Goal: Task Accomplishment & Management: Use online tool/utility

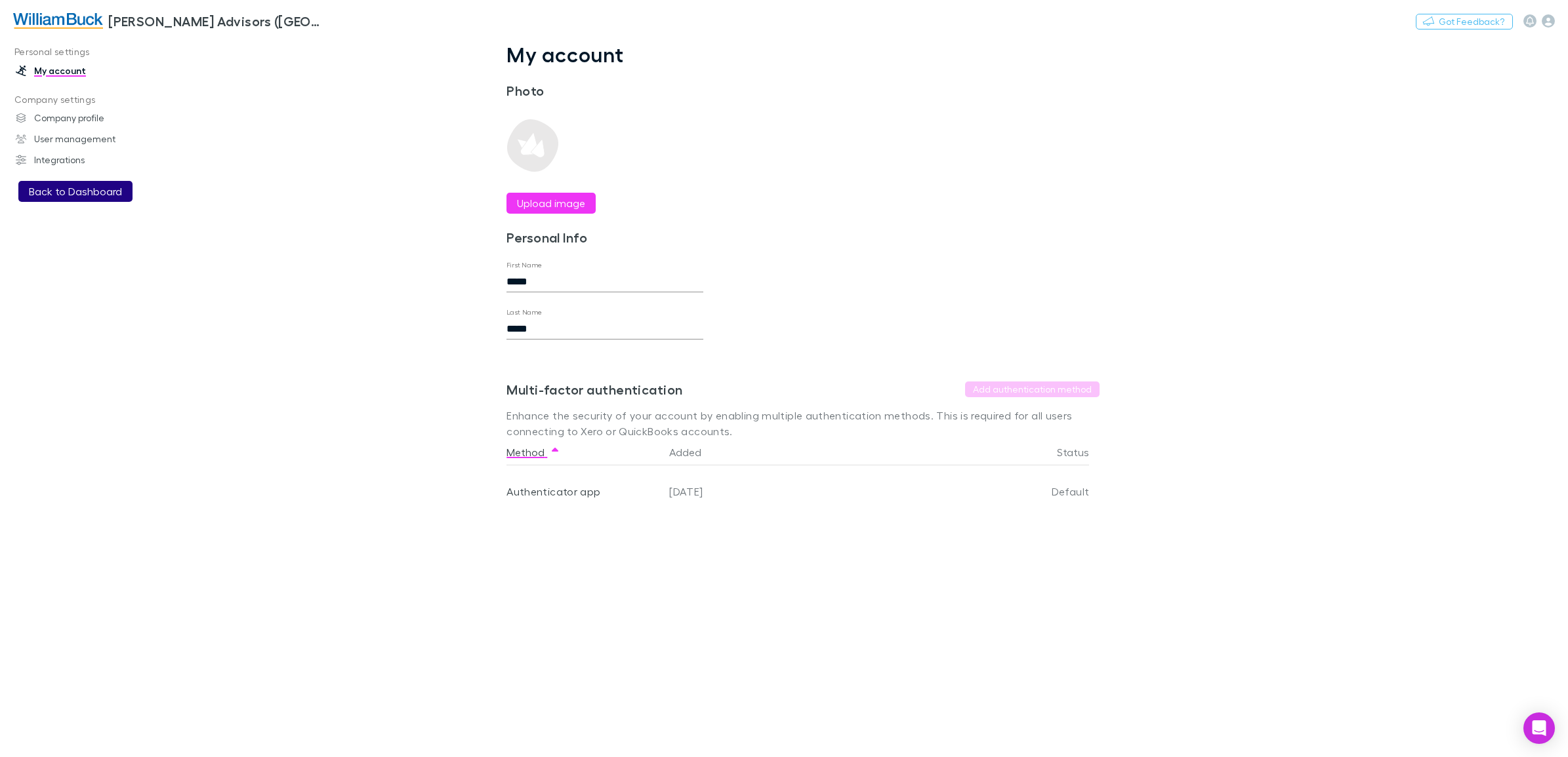
click at [70, 193] on button "Back to Dashboard" at bounding box center [75, 192] width 114 height 21
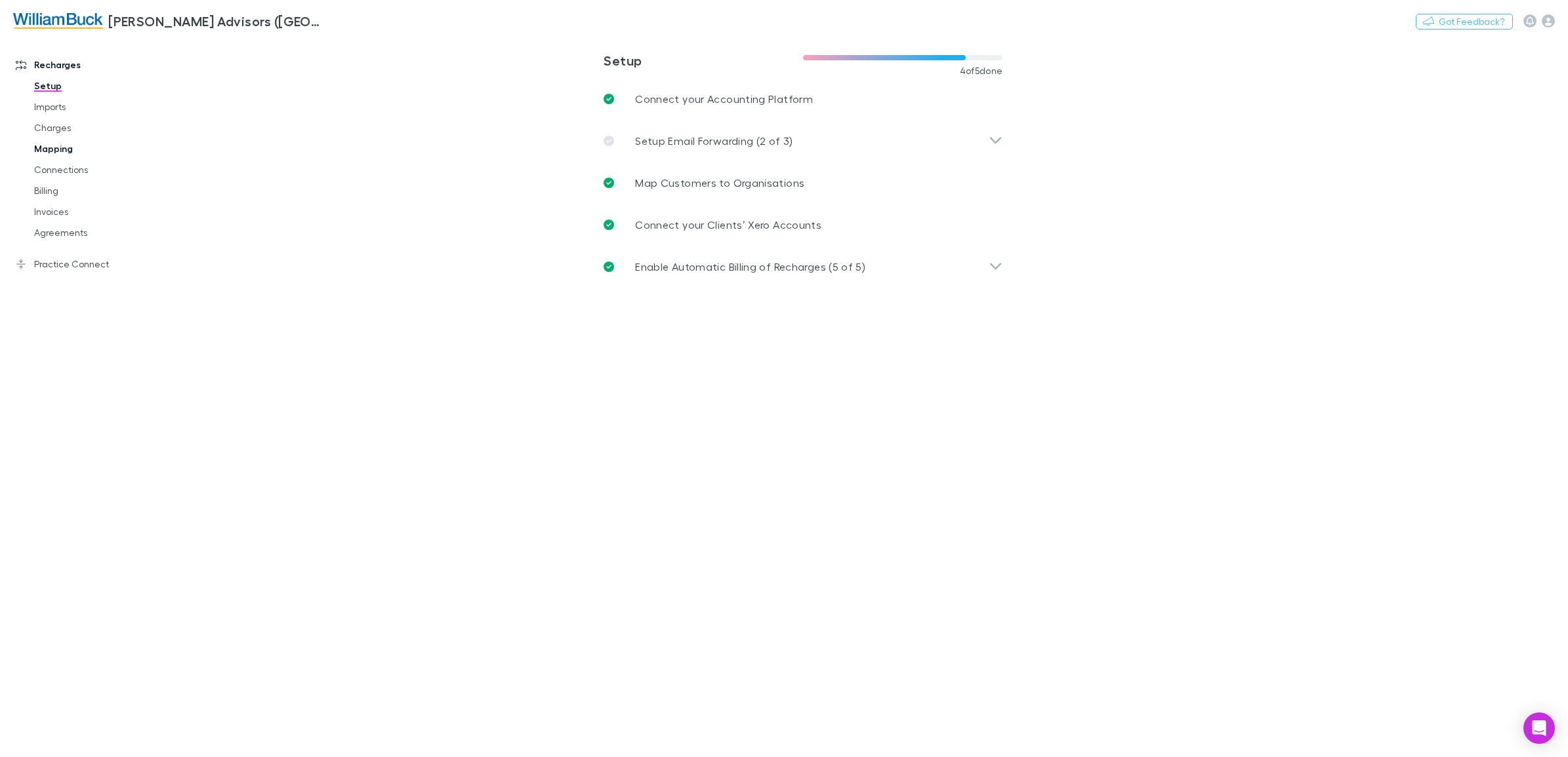
click at [49, 149] on link "Mapping" at bounding box center [103, 149] width 164 height 21
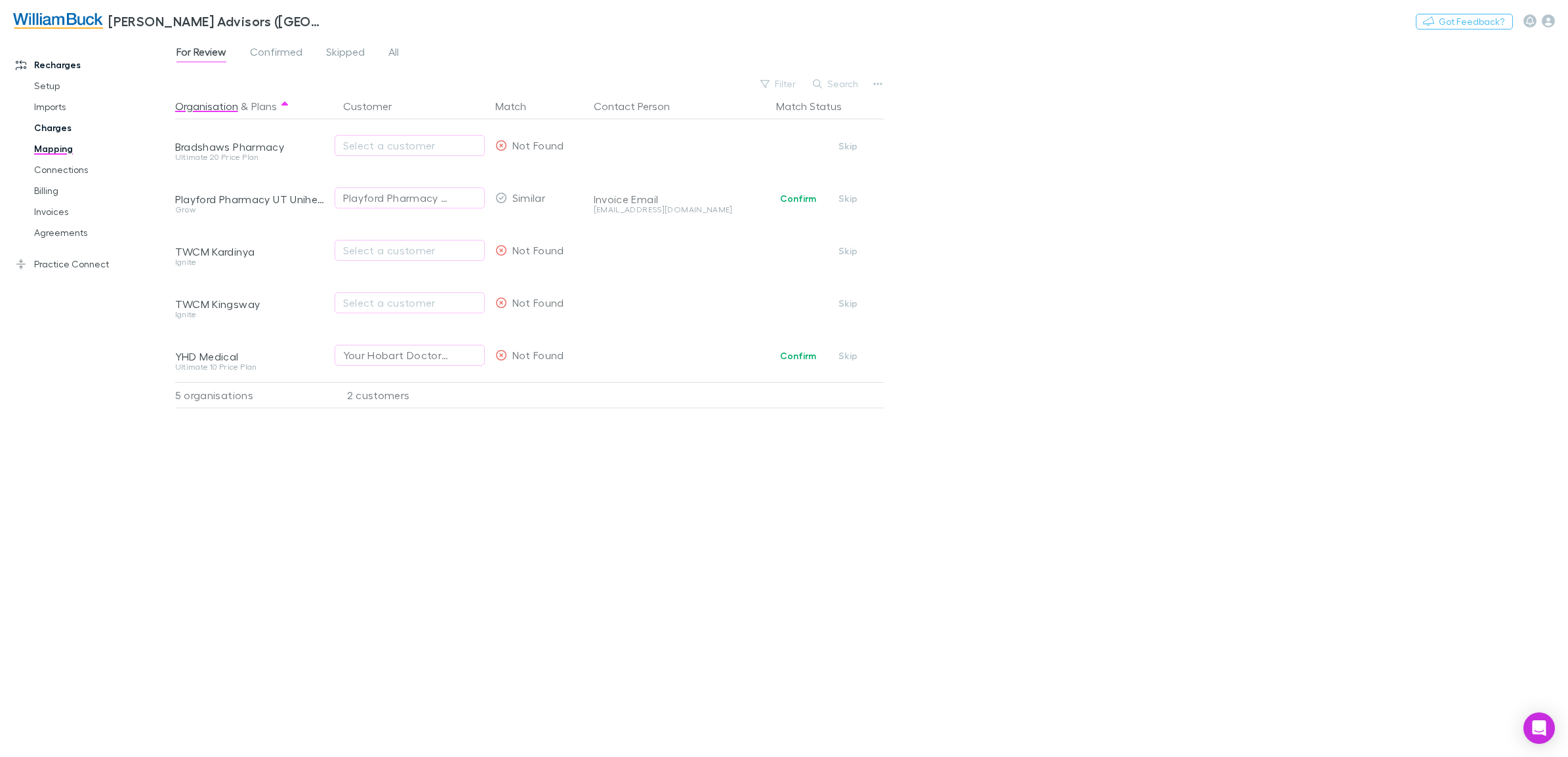
click at [69, 125] on link "Charges" at bounding box center [103, 127] width 164 height 21
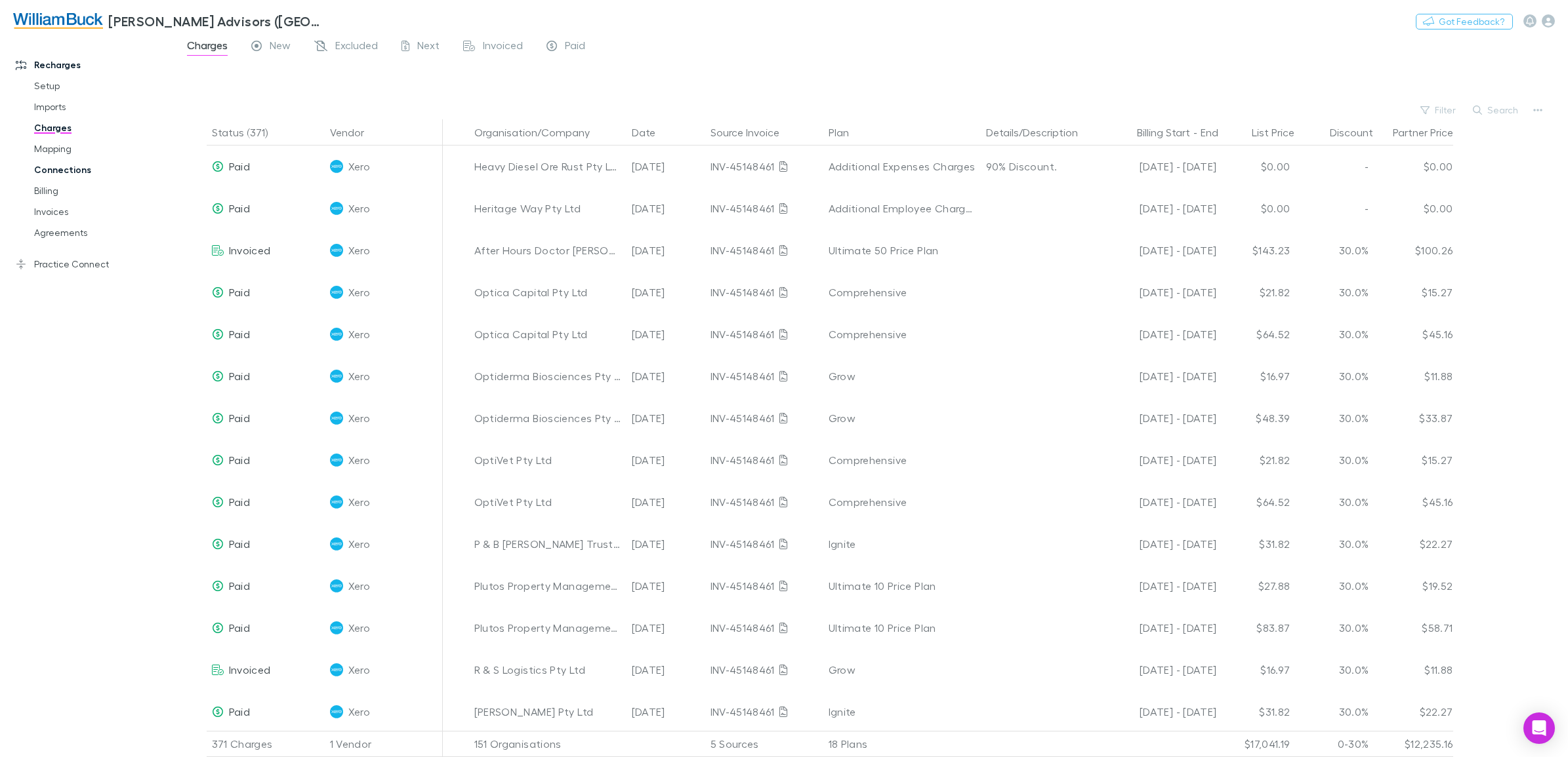
click at [52, 167] on link "Connections" at bounding box center [103, 169] width 164 height 21
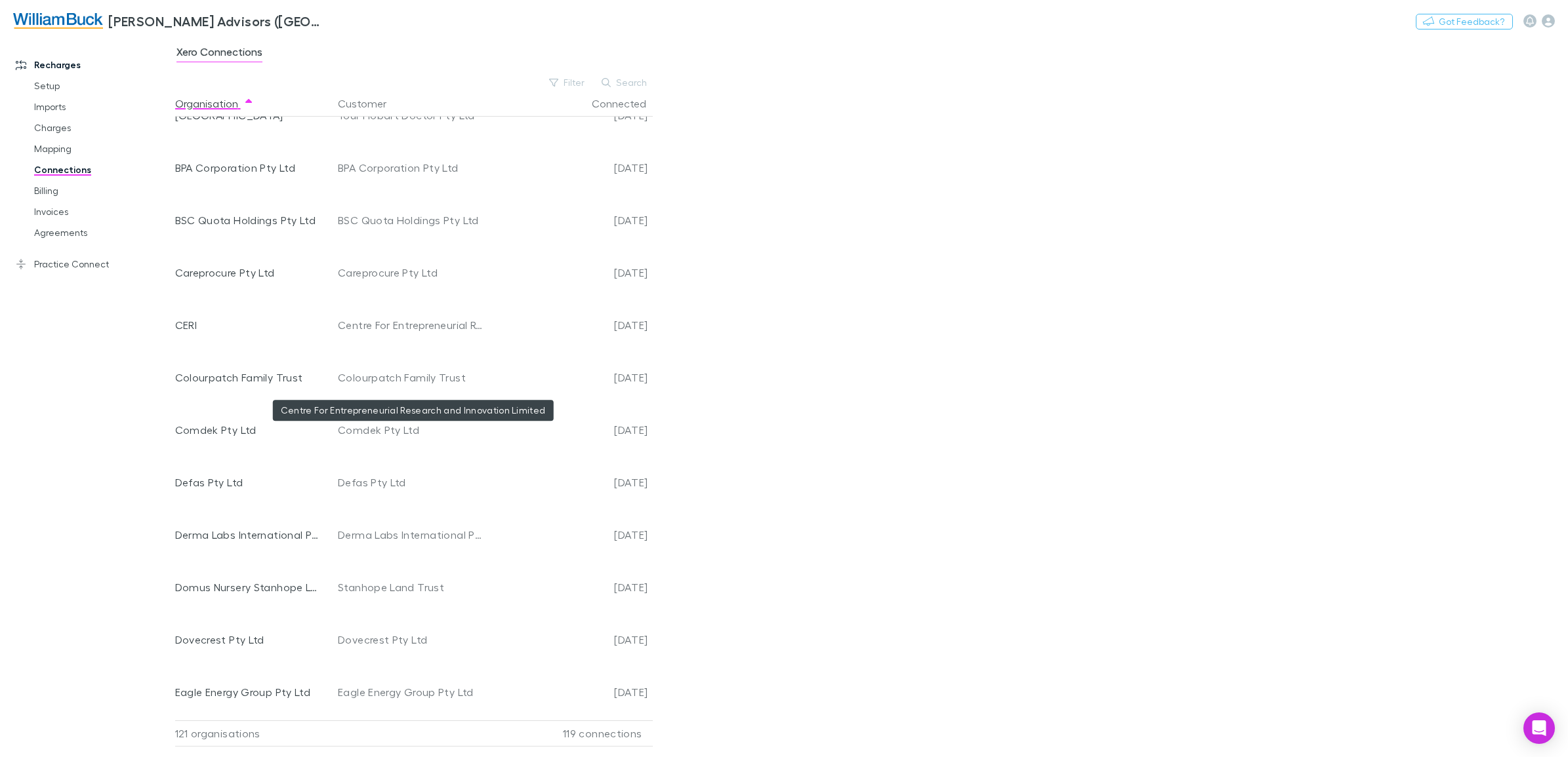
scroll to position [928, 0]
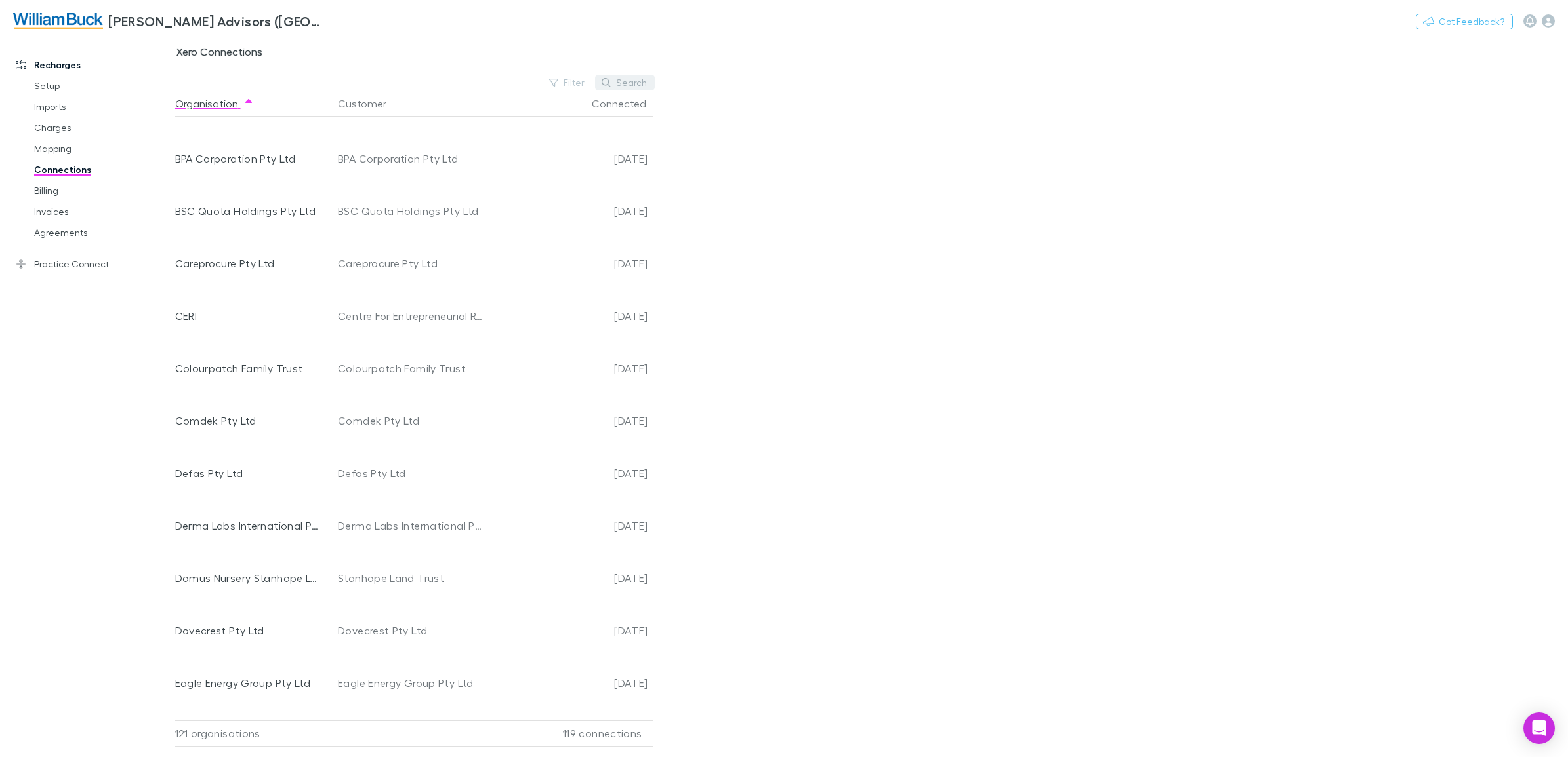
click at [615, 82] on button "Search" at bounding box center [624, 82] width 60 height 16
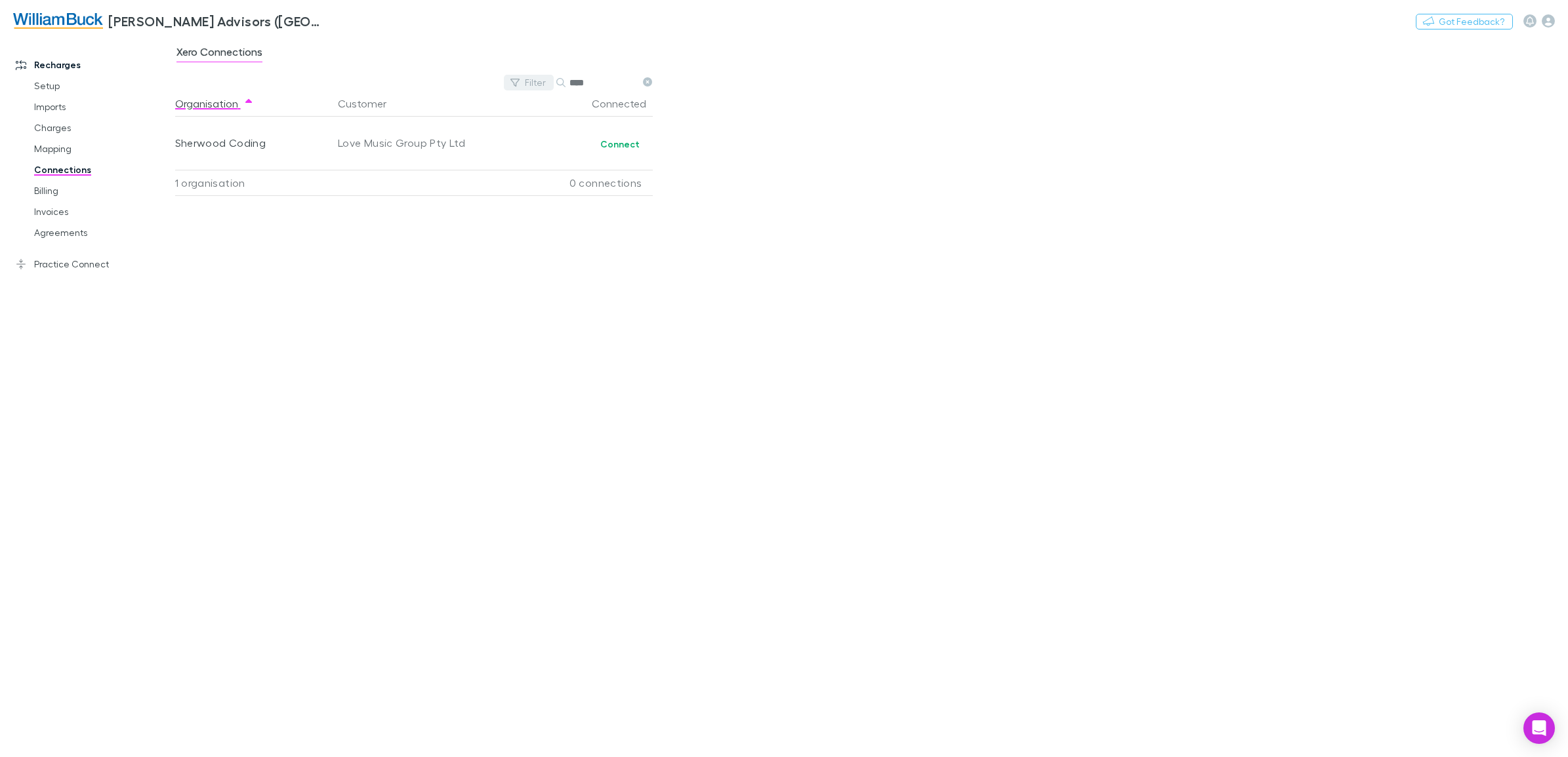
drag, startPoint x: 591, startPoint y: 86, endPoint x: 545, endPoint y: 79, distance: 46.5
click at [545, 79] on div "Filter Search ****" at bounding box center [580, 82] width 154 height 16
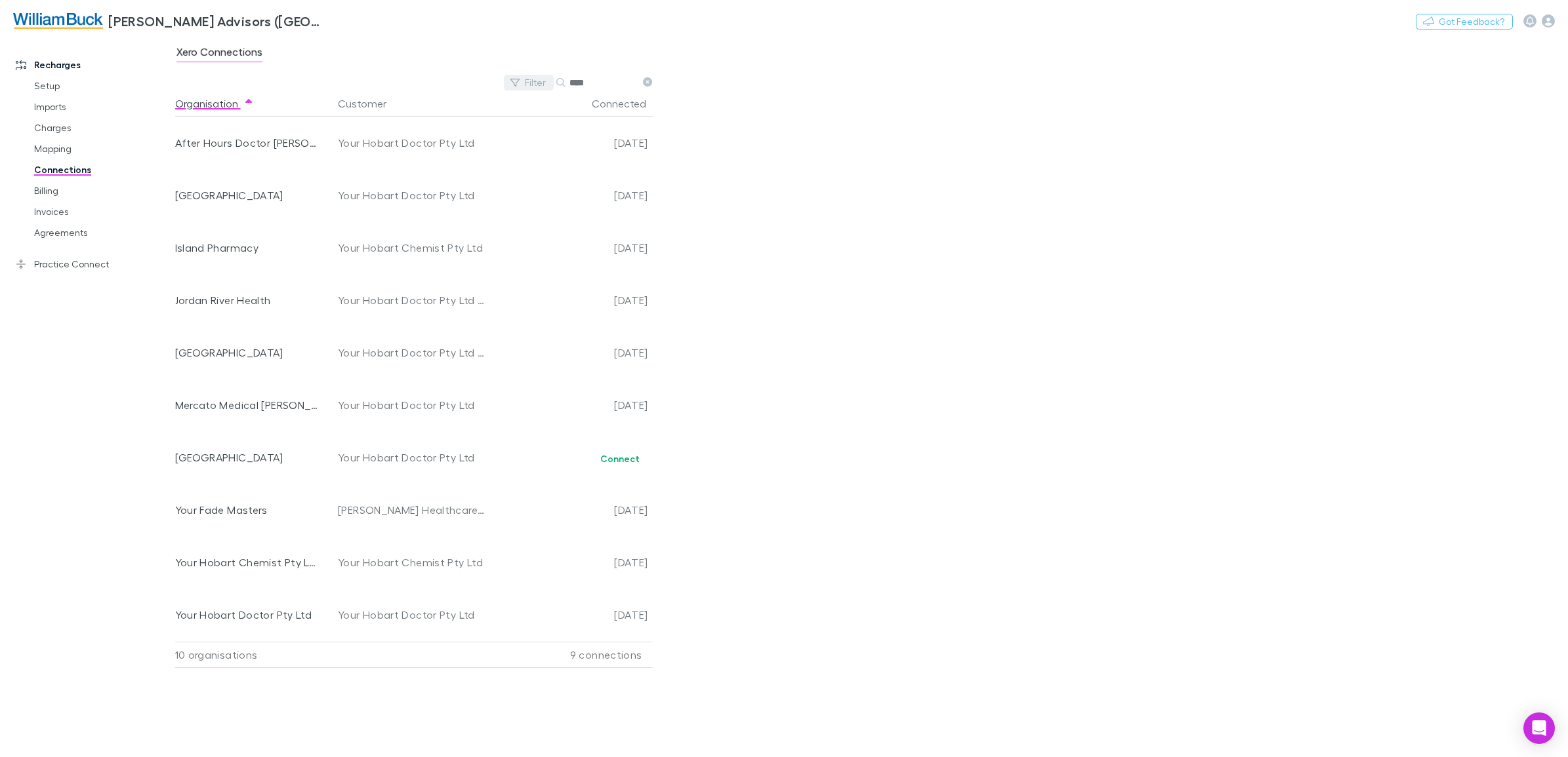
drag, startPoint x: 592, startPoint y: 84, endPoint x: 552, endPoint y: 84, distance: 40.0
click at [552, 84] on div "Filter Search ****" at bounding box center [580, 82] width 154 height 16
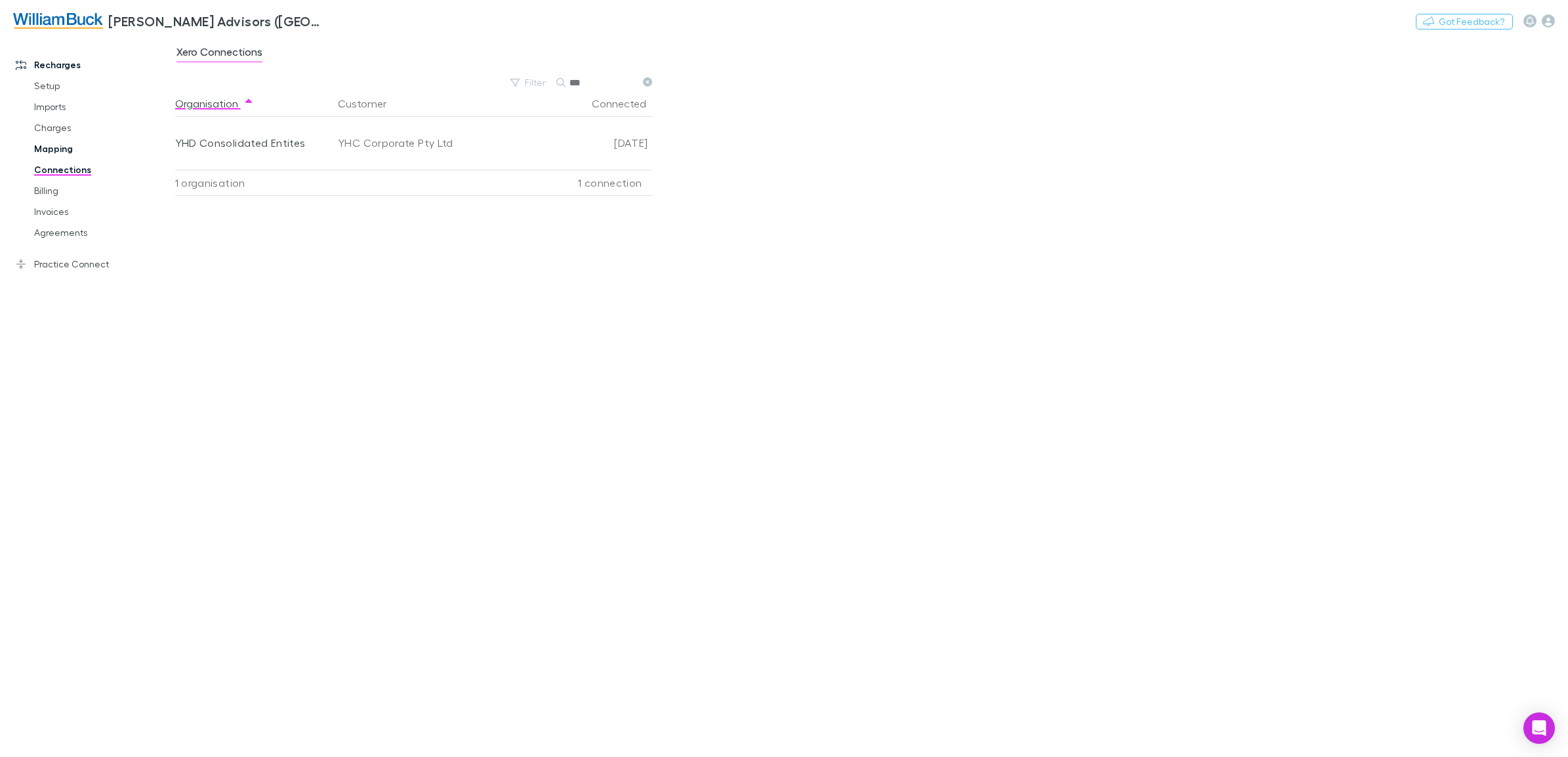
type input "***"
click at [36, 150] on link "Mapping" at bounding box center [103, 149] width 164 height 21
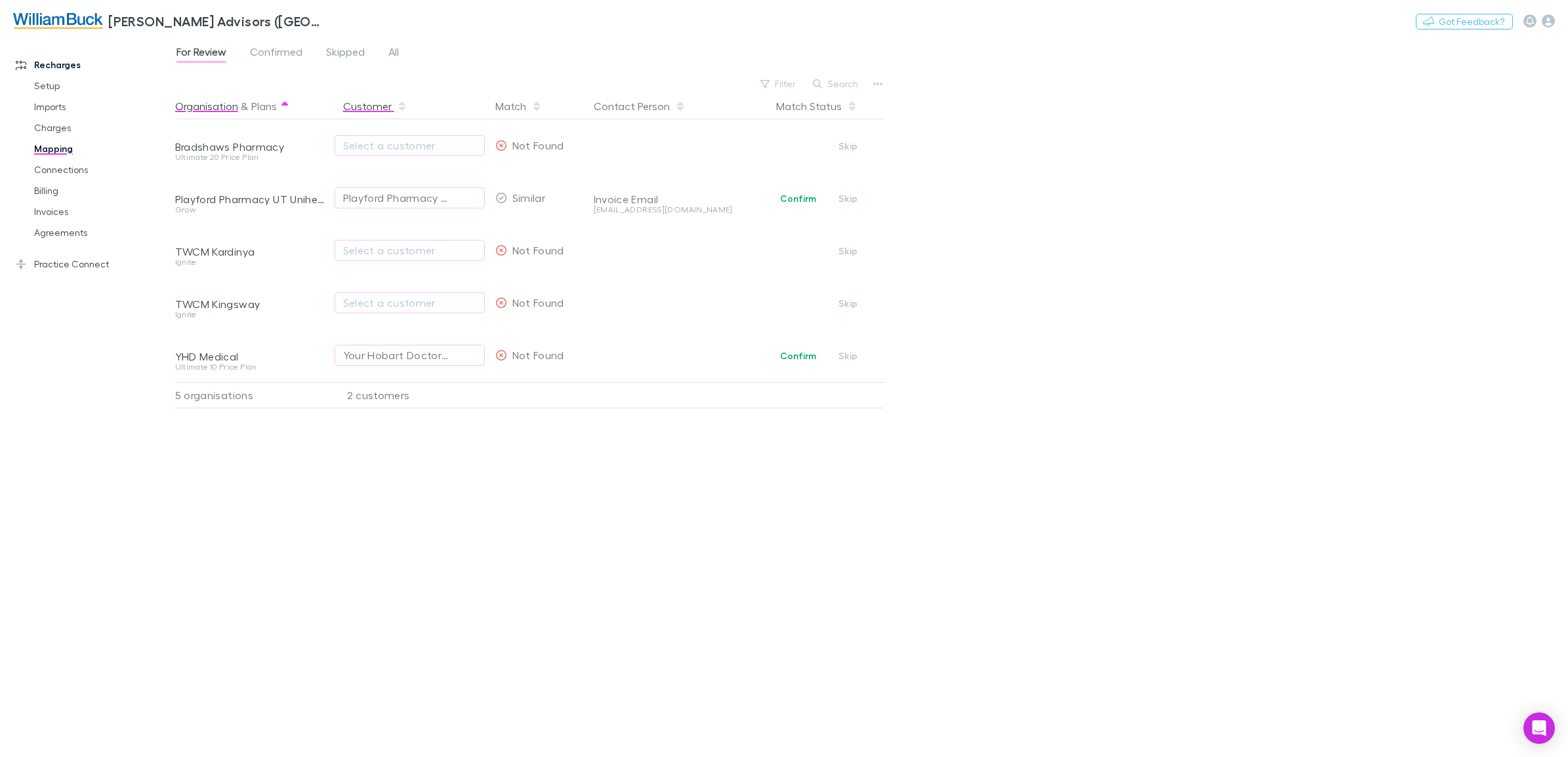
click at [376, 108] on button "Customer" at bounding box center [375, 106] width 64 height 26
click at [221, 105] on button "Organisation" at bounding box center [207, 106] width 63 height 26
click at [851, 84] on button "Search" at bounding box center [836, 84] width 60 height 16
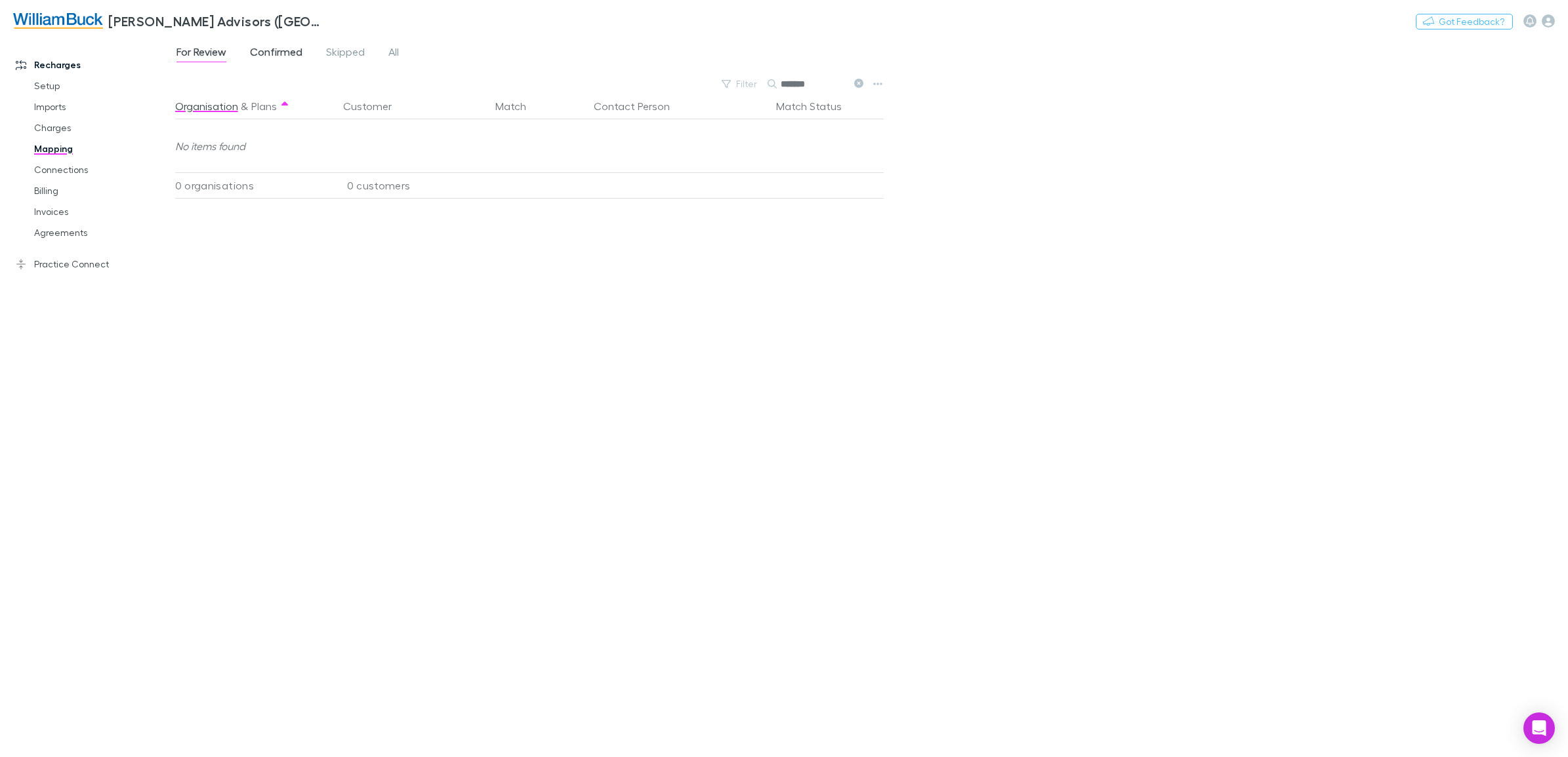
type input "*******"
click at [292, 46] on span "Confirmed" at bounding box center [276, 54] width 52 height 17
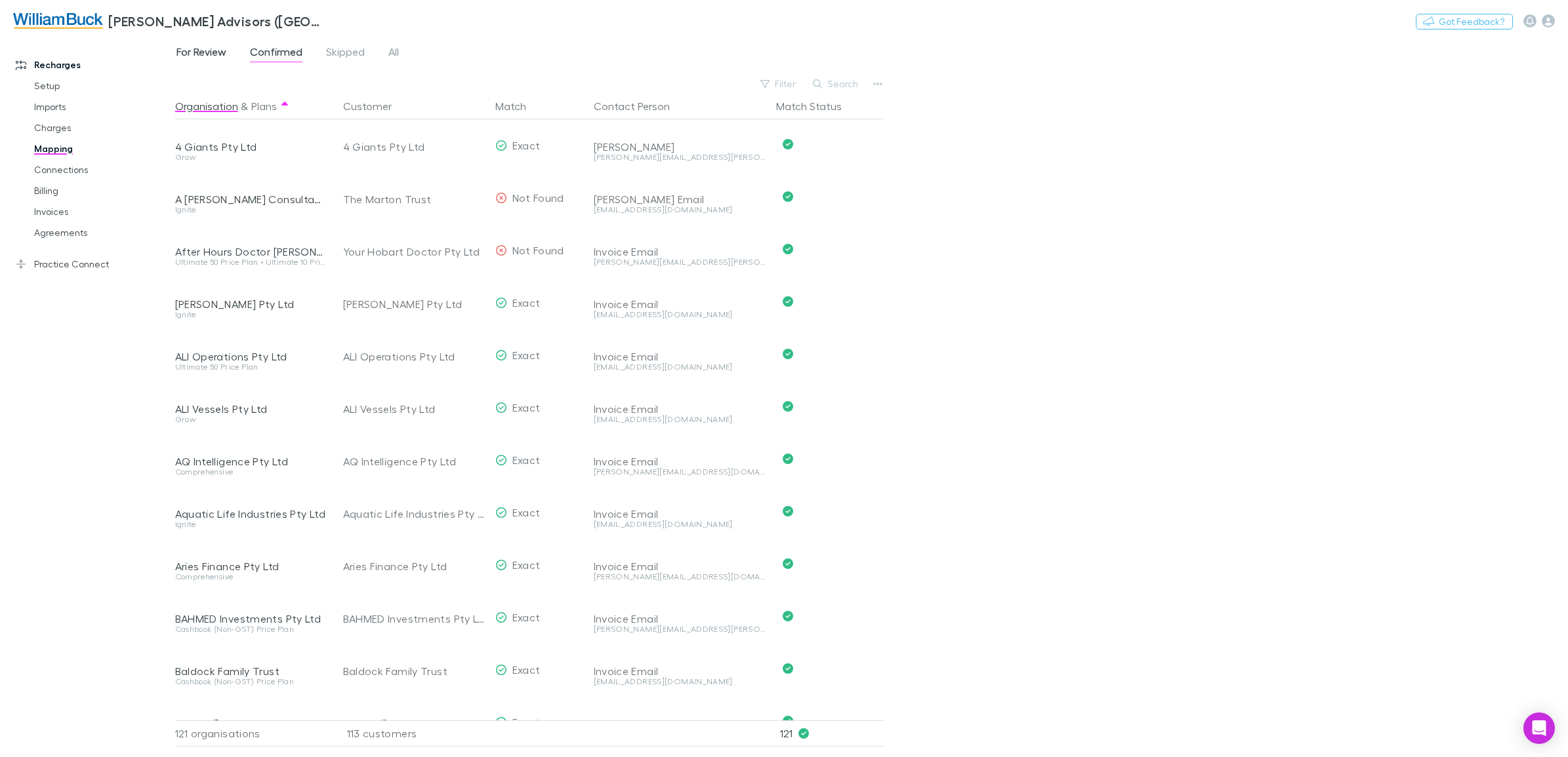
click at [198, 51] on span "For Review" at bounding box center [202, 54] width 50 height 17
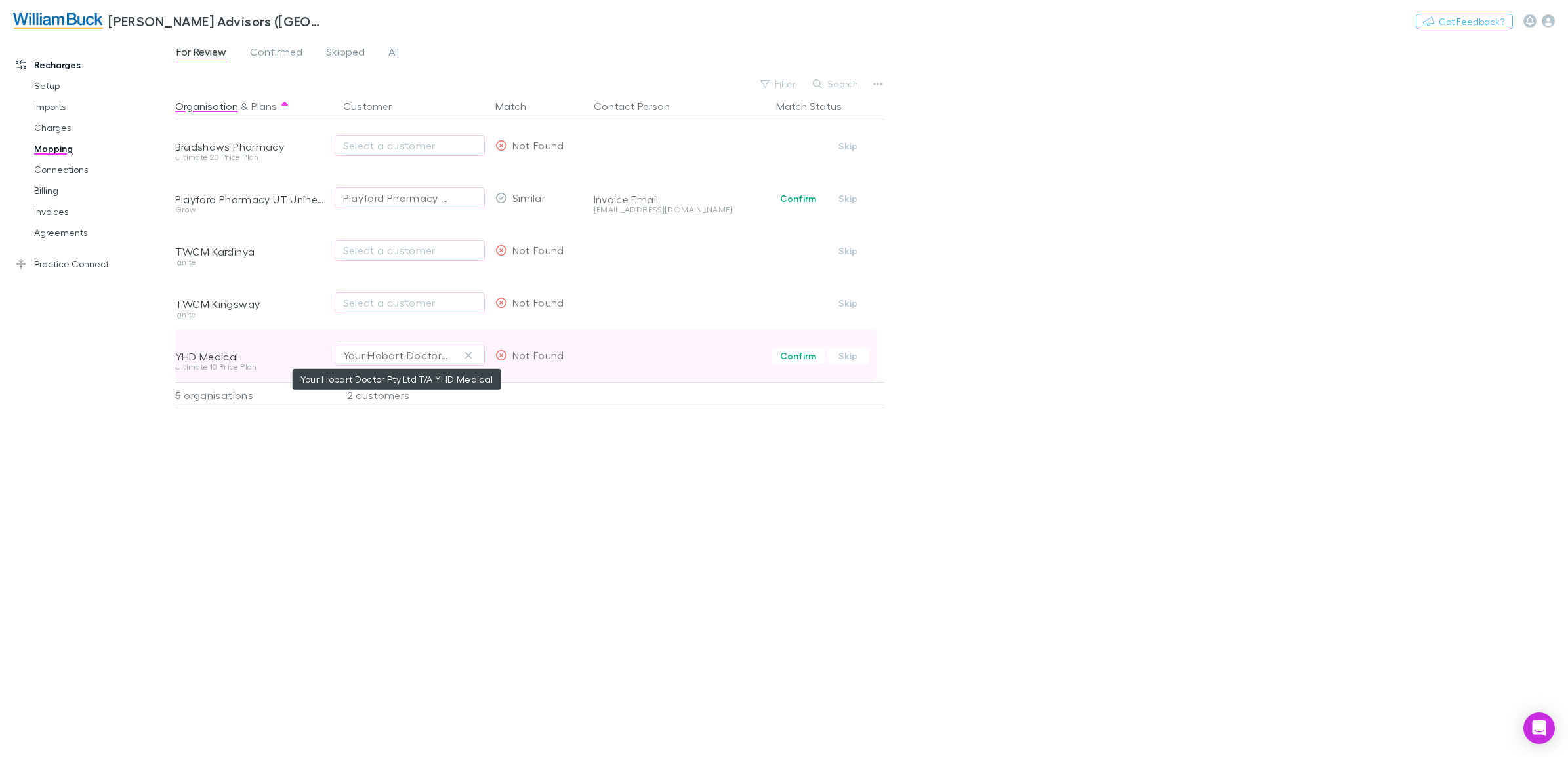
click at [406, 359] on div "Your Hobart Doctor Pty Ltd T/A YHD Medical" at bounding box center [396, 355] width 107 height 16
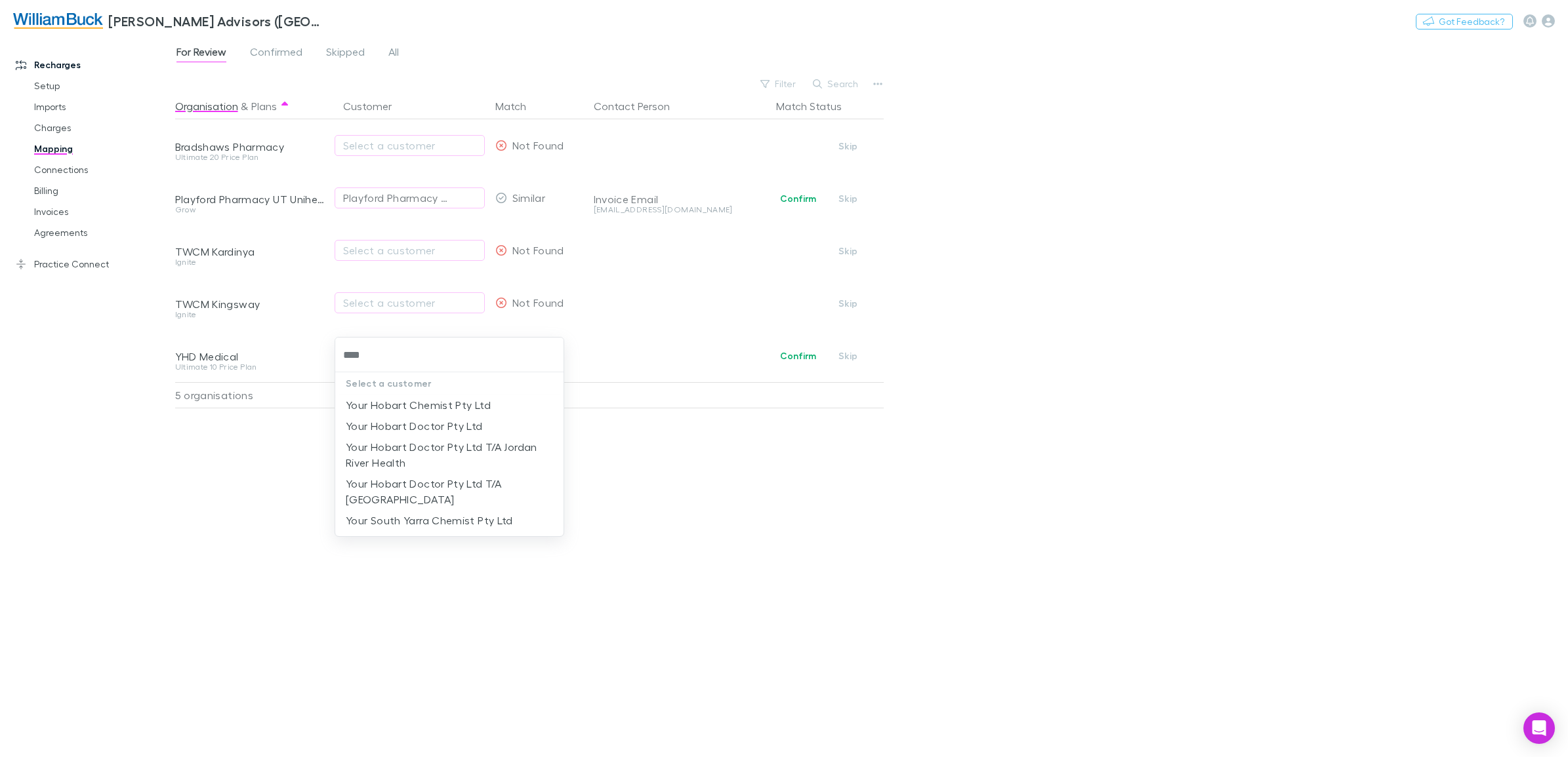
type input "****"
click at [812, 470] on div at bounding box center [784, 378] width 1568 height 757
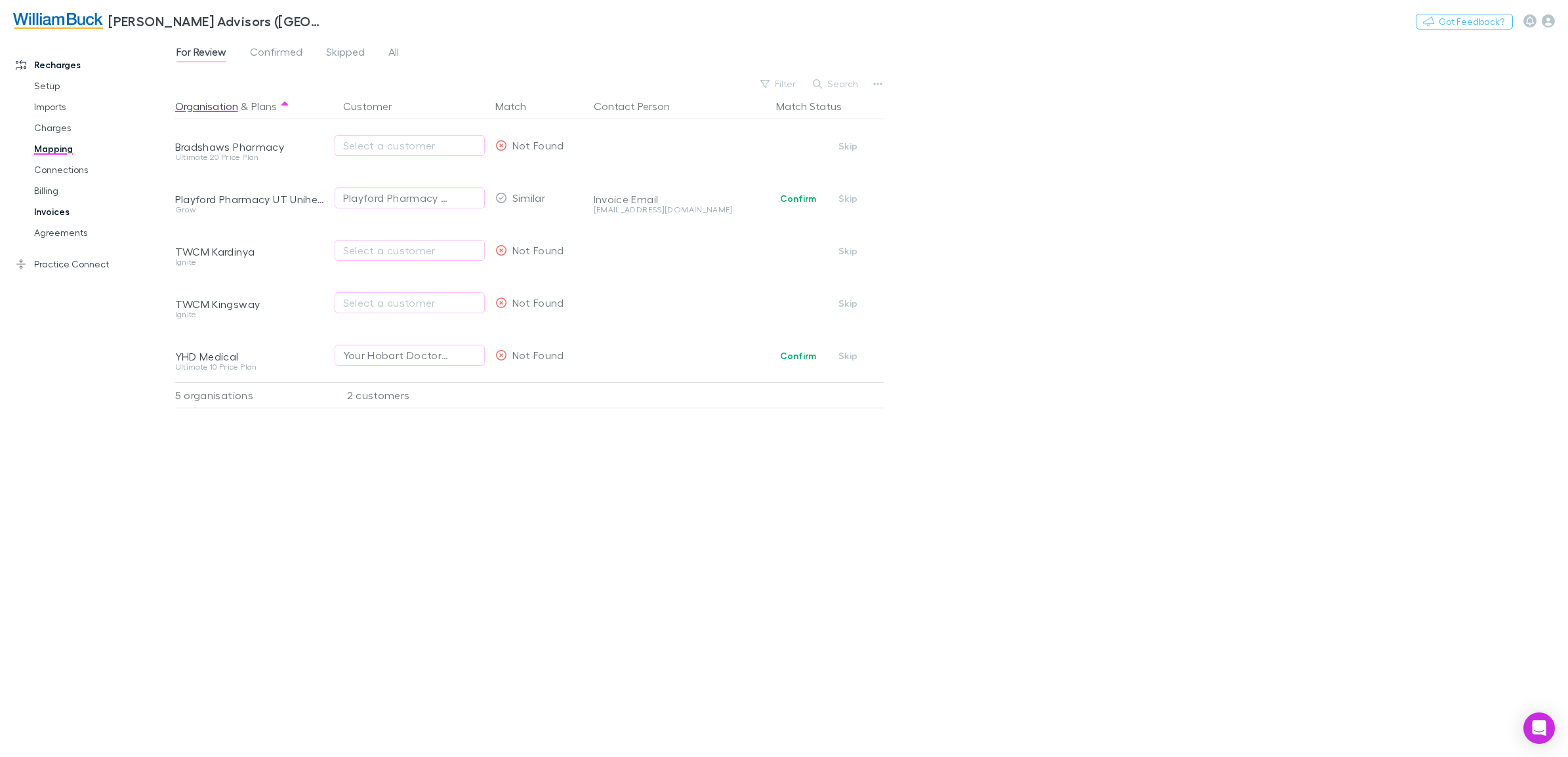
click at [50, 210] on link "Invoices" at bounding box center [103, 211] width 164 height 21
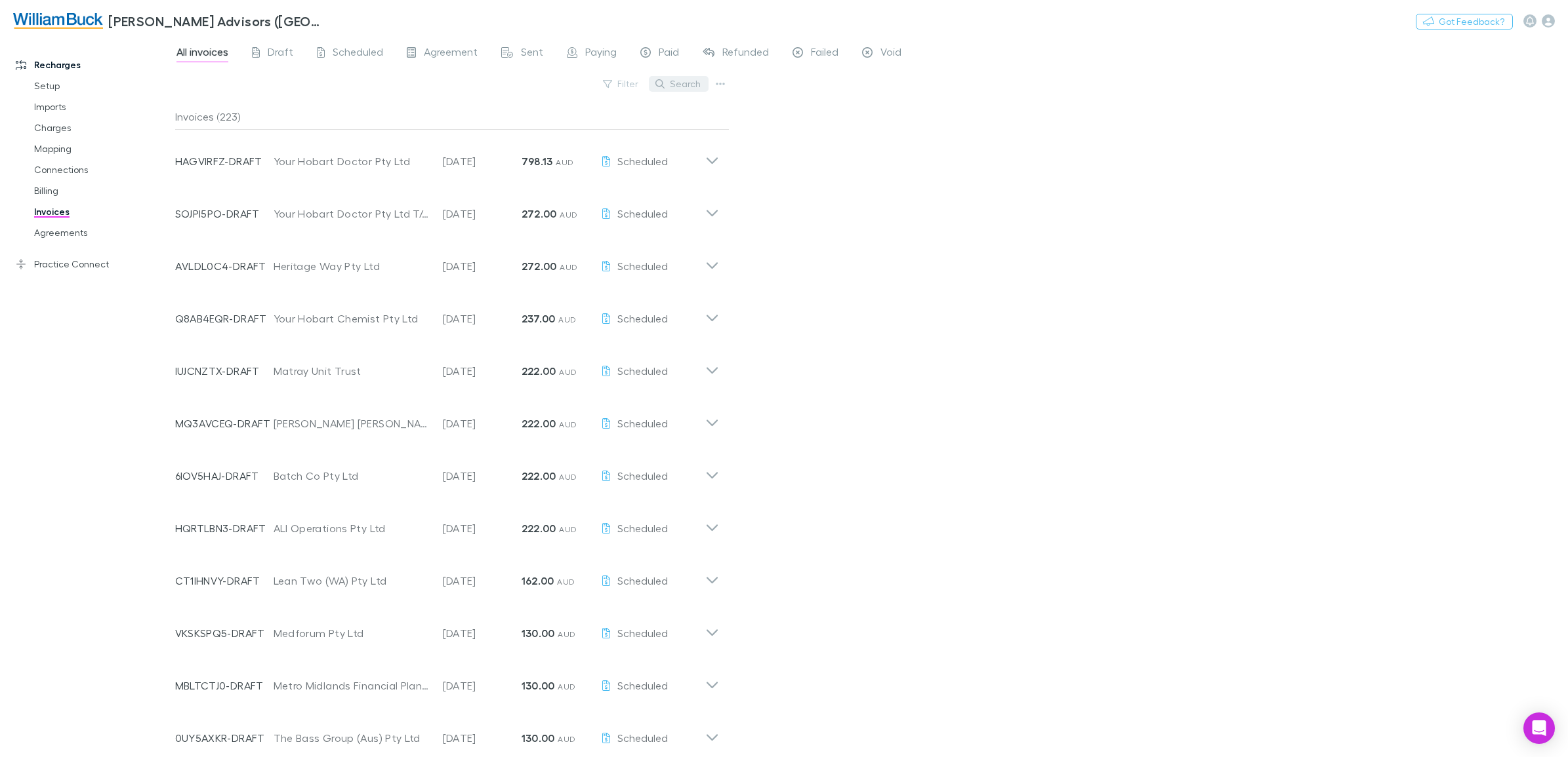
click at [686, 81] on button "Search" at bounding box center [678, 84] width 60 height 16
click at [683, 86] on button "Search" at bounding box center [678, 84] width 60 height 16
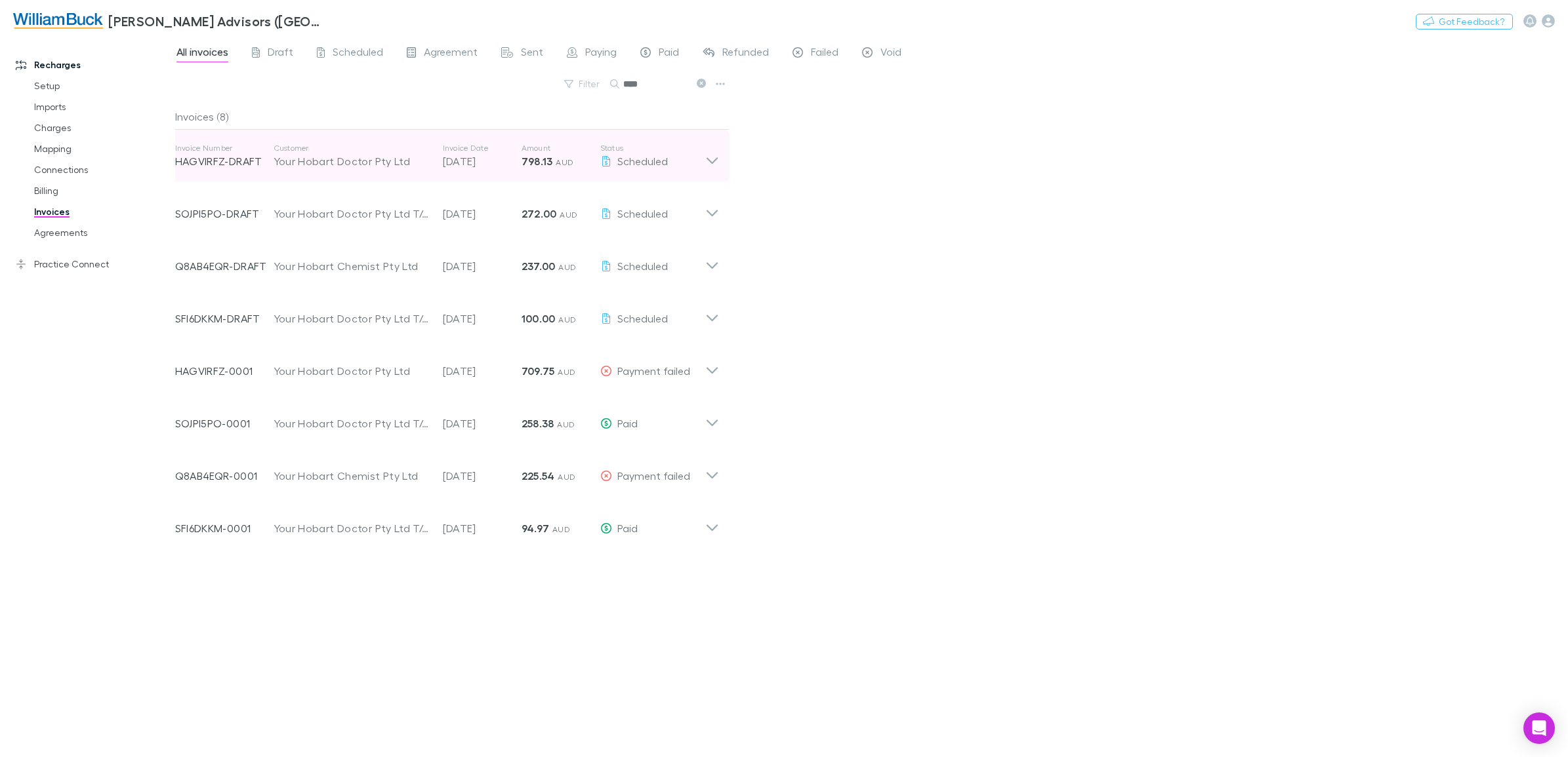
type input "****"
click at [712, 164] on icon at bounding box center [711, 160] width 11 height 7
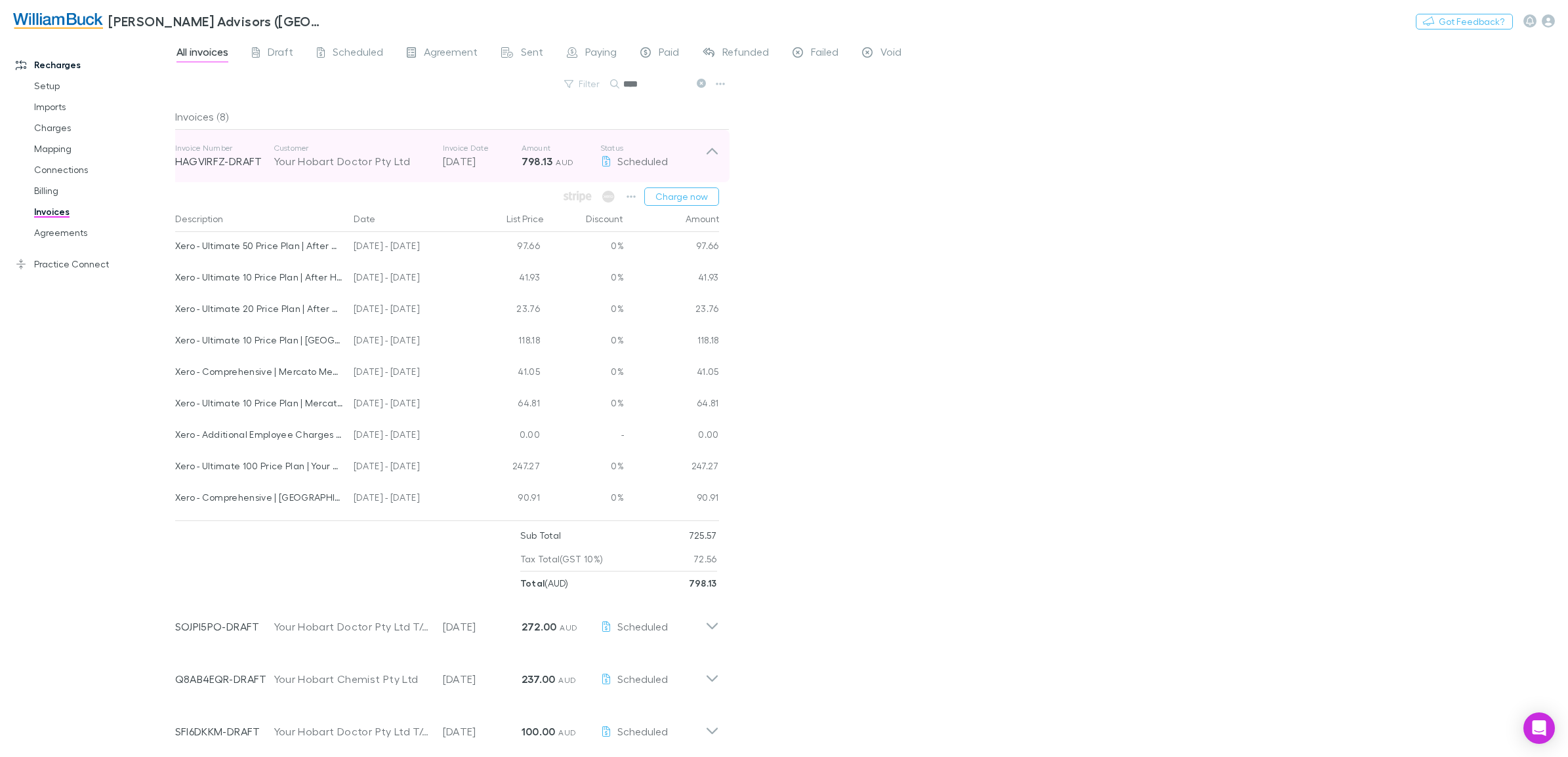
click at [706, 154] on icon at bounding box center [712, 156] width 14 height 26
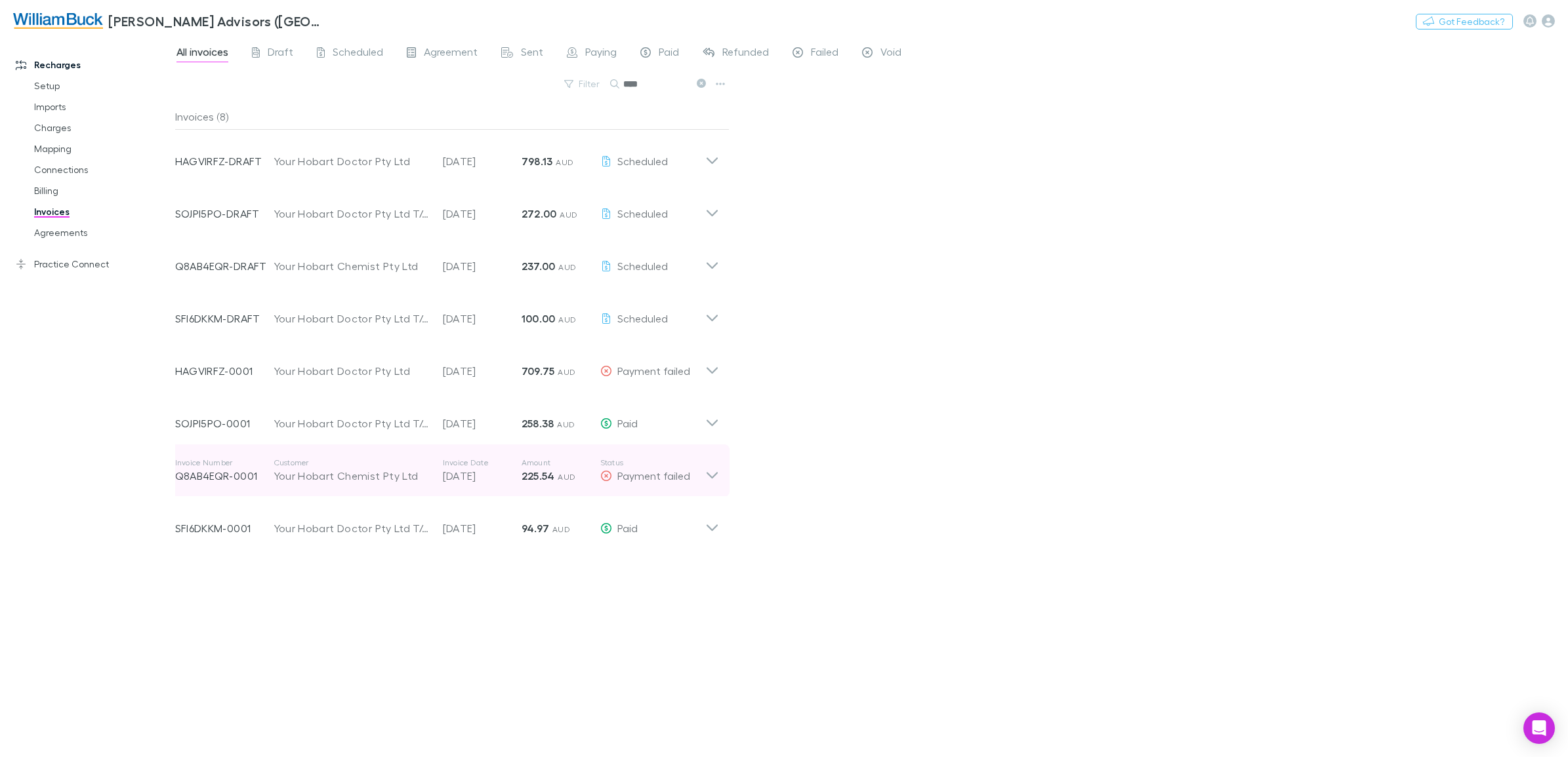
click at [708, 476] on icon at bounding box center [712, 471] width 14 height 26
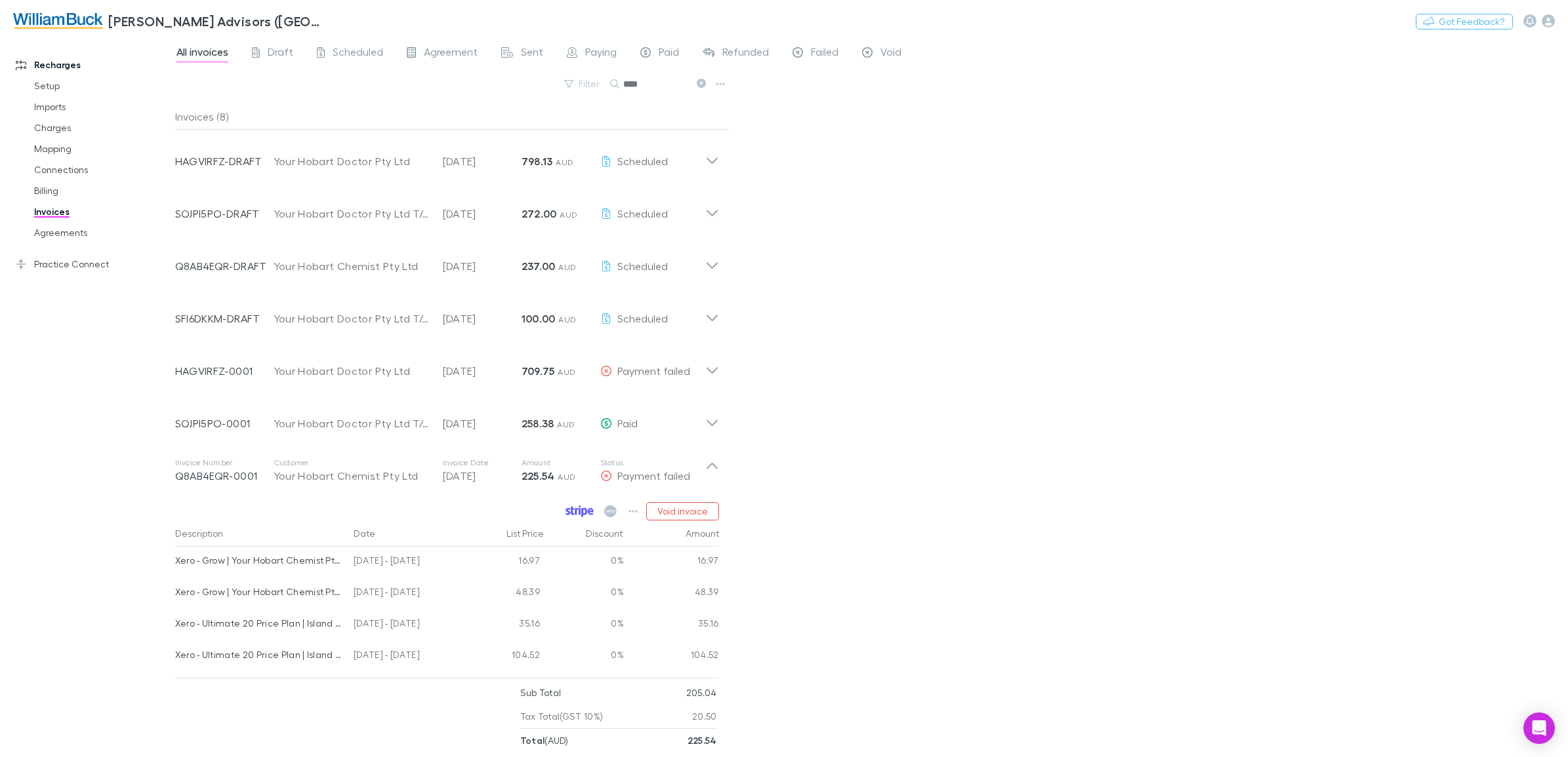
click at [578, 511] on icon at bounding box center [580, 511] width 28 height 12
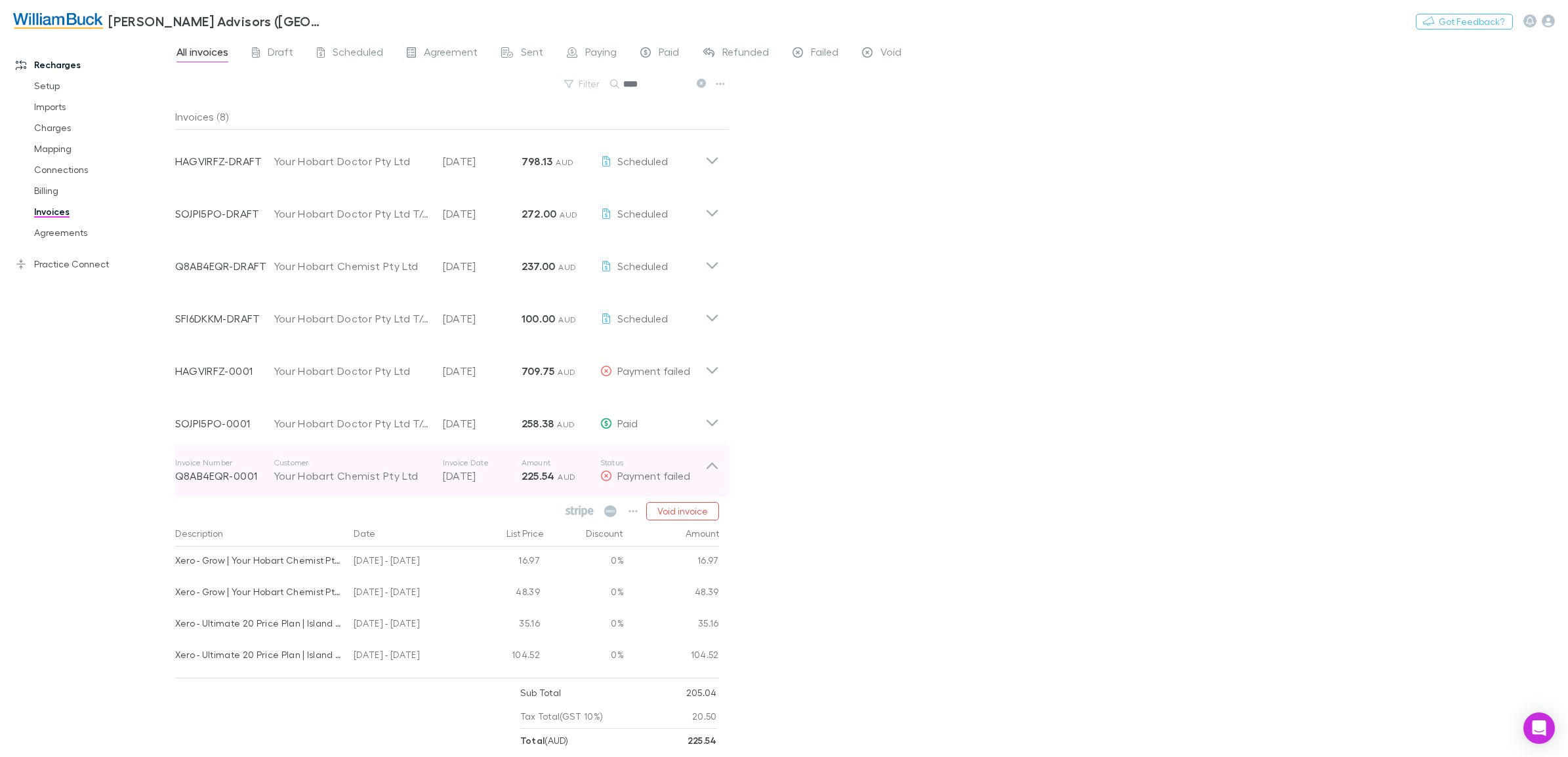
click at [707, 460] on icon at bounding box center [712, 471] width 14 height 26
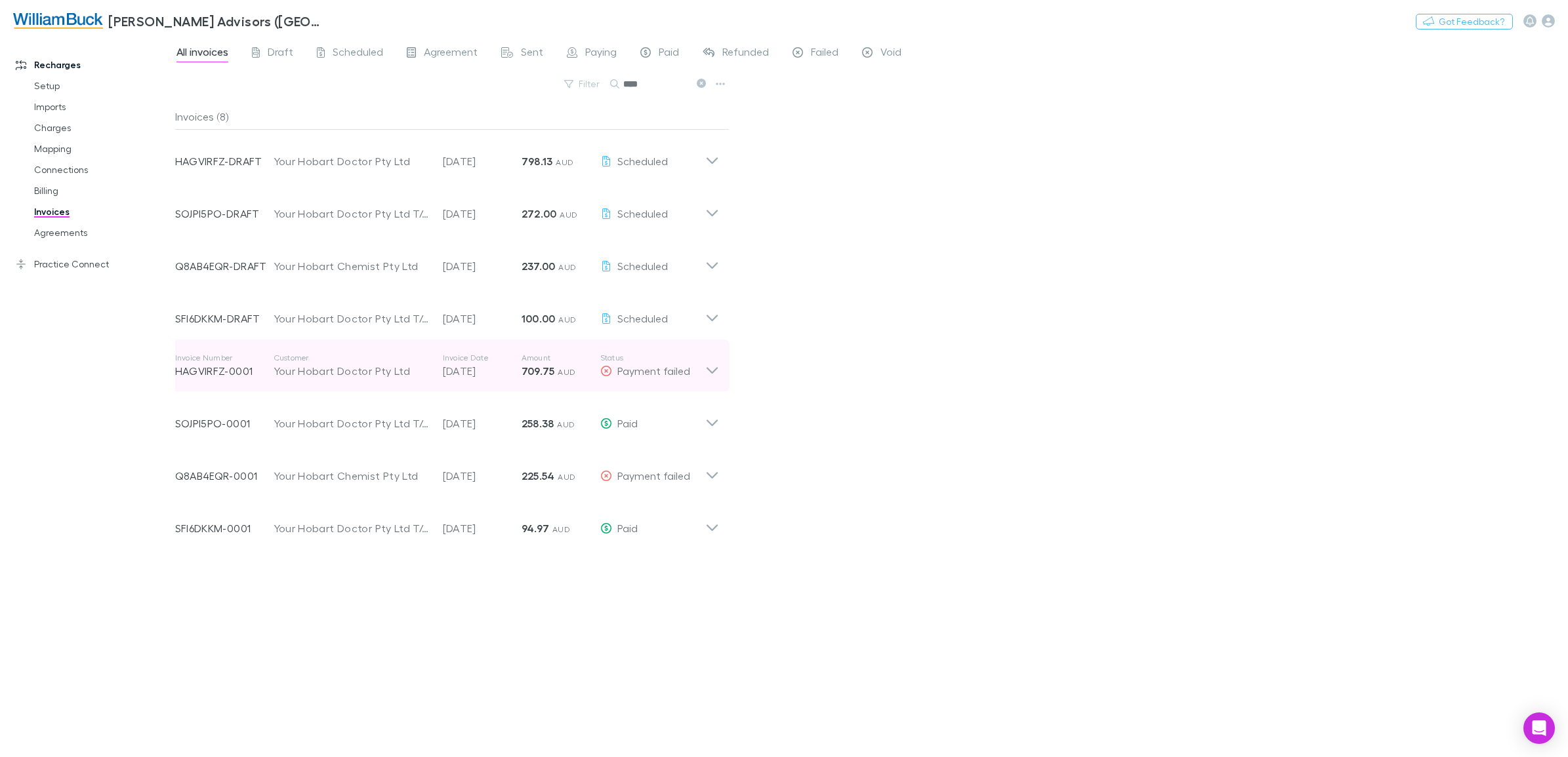
click at [712, 372] on icon at bounding box center [711, 370] width 11 height 7
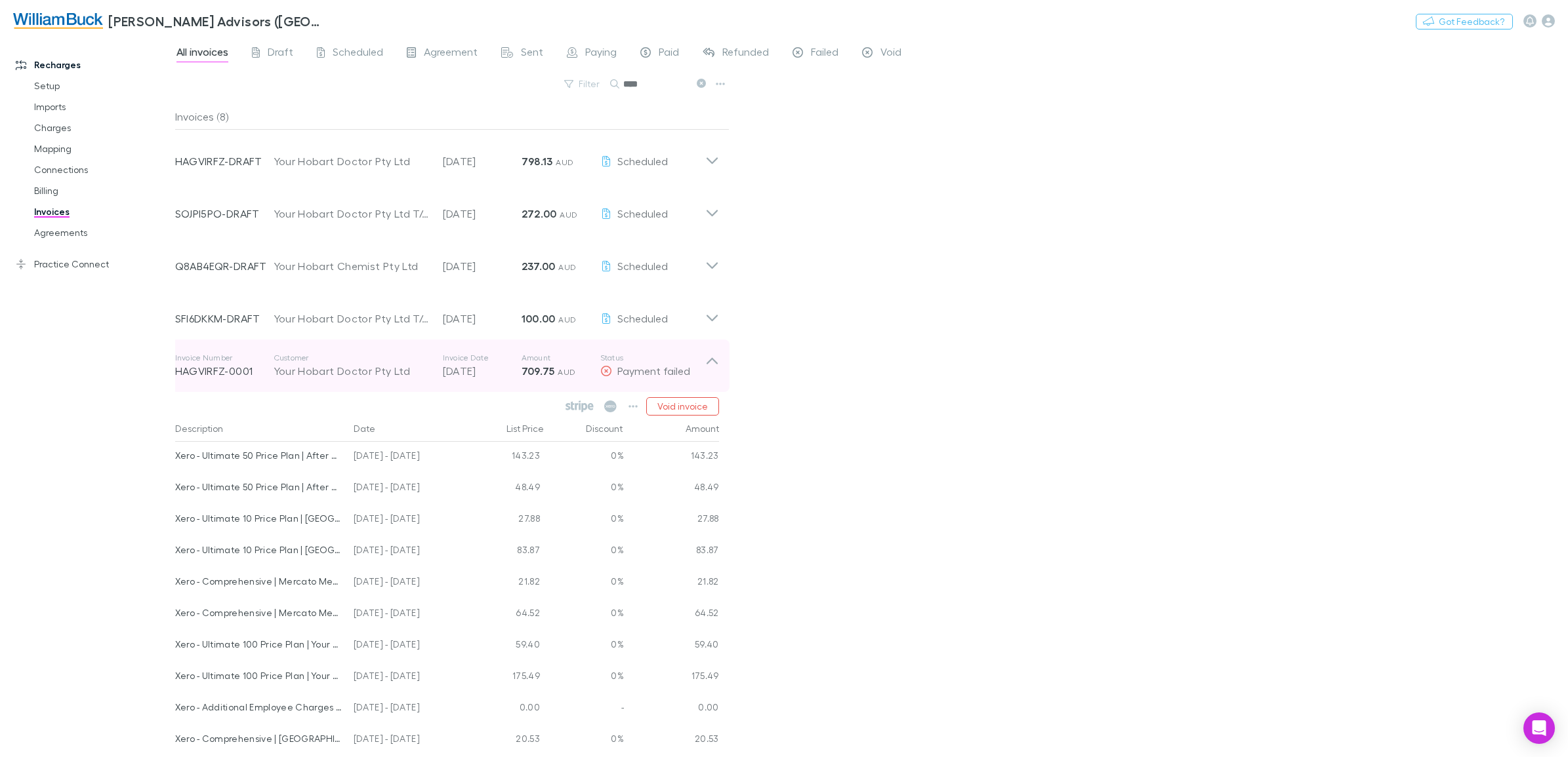
click at [712, 372] on icon at bounding box center [712, 365] width 14 height 26
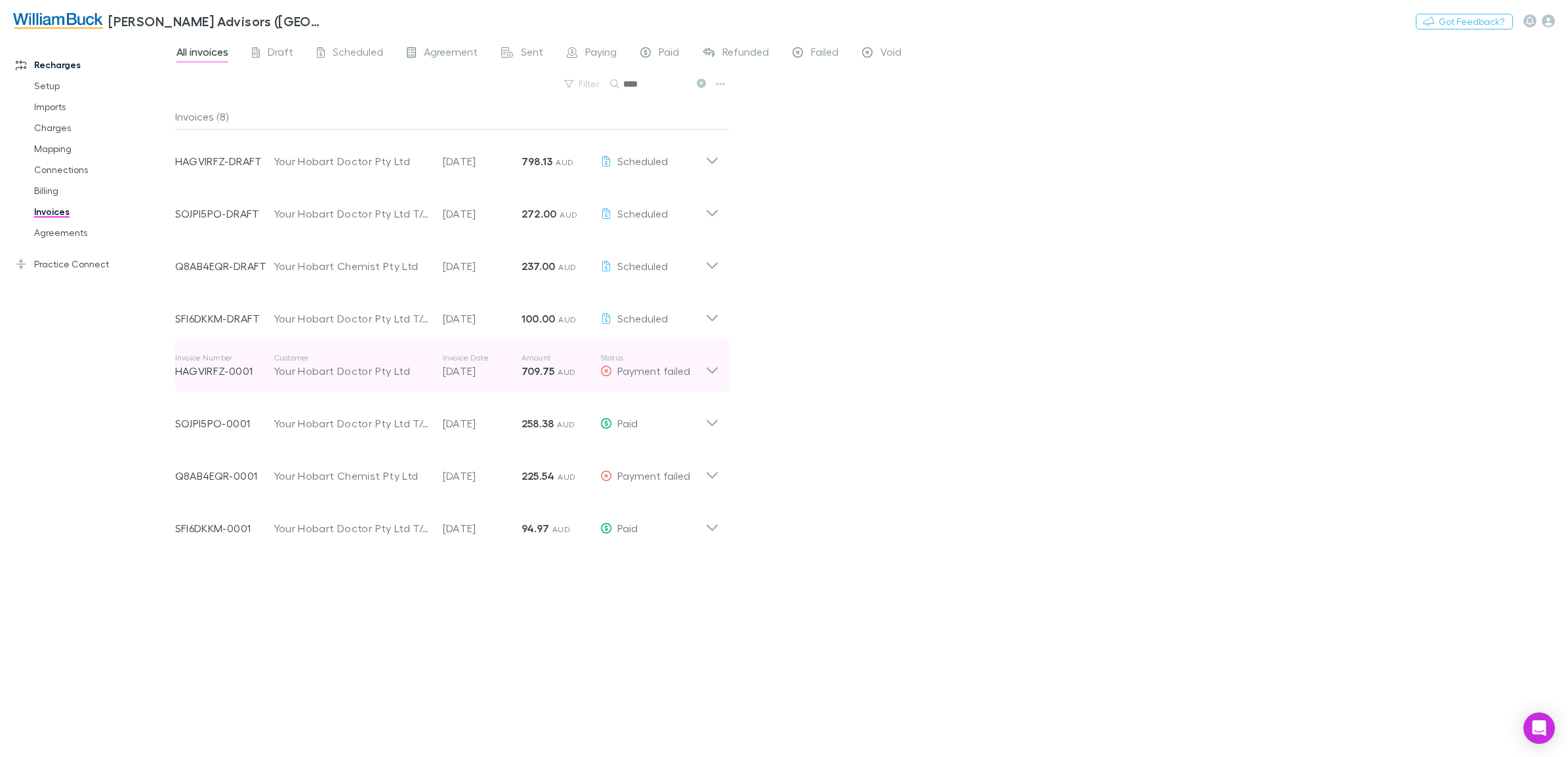
click at [712, 372] on icon at bounding box center [711, 370] width 11 height 7
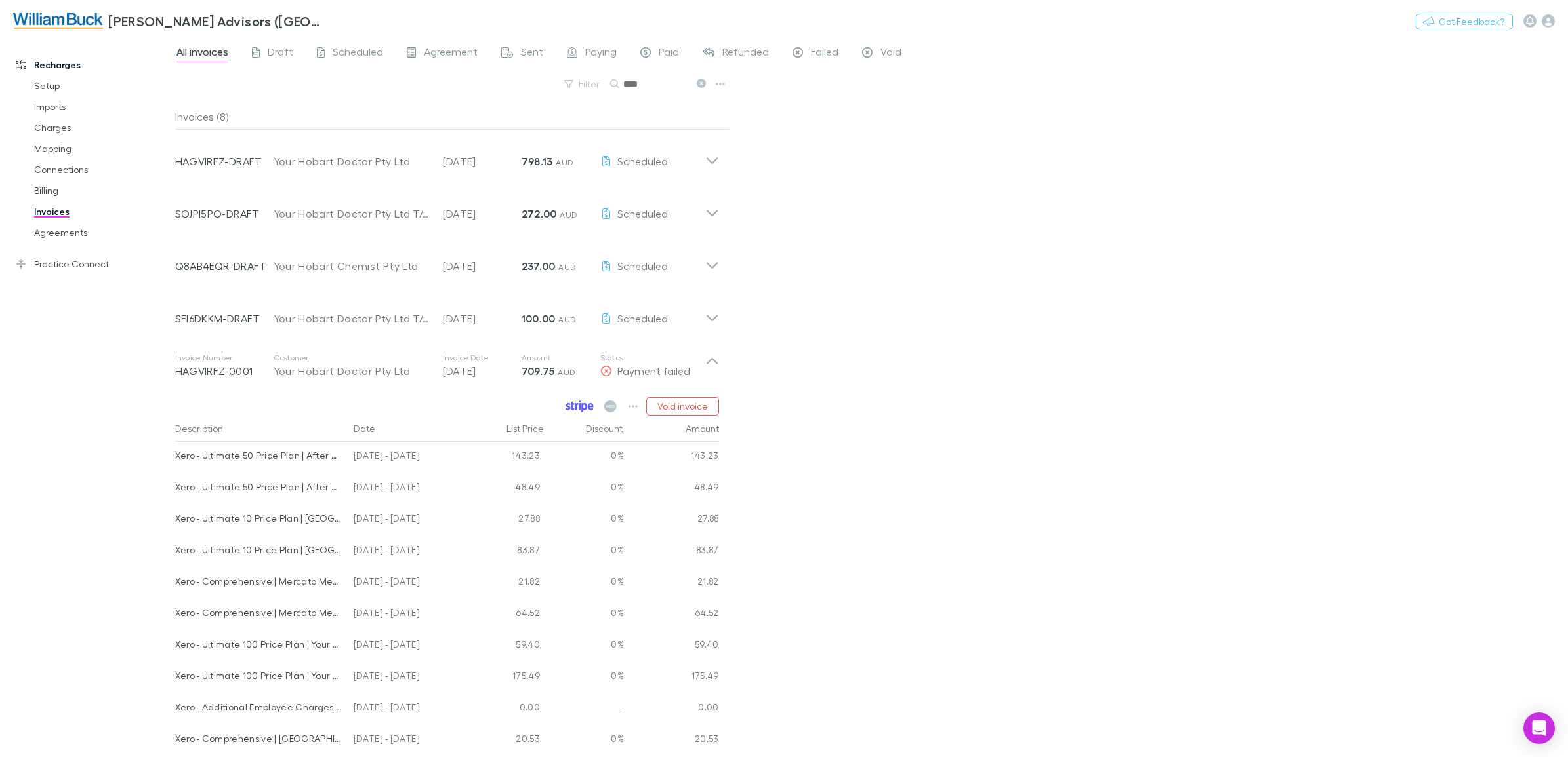
click at [568, 405] on icon at bounding box center [568, 406] width 5 height 7
click at [709, 364] on icon at bounding box center [712, 365] width 14 height 26
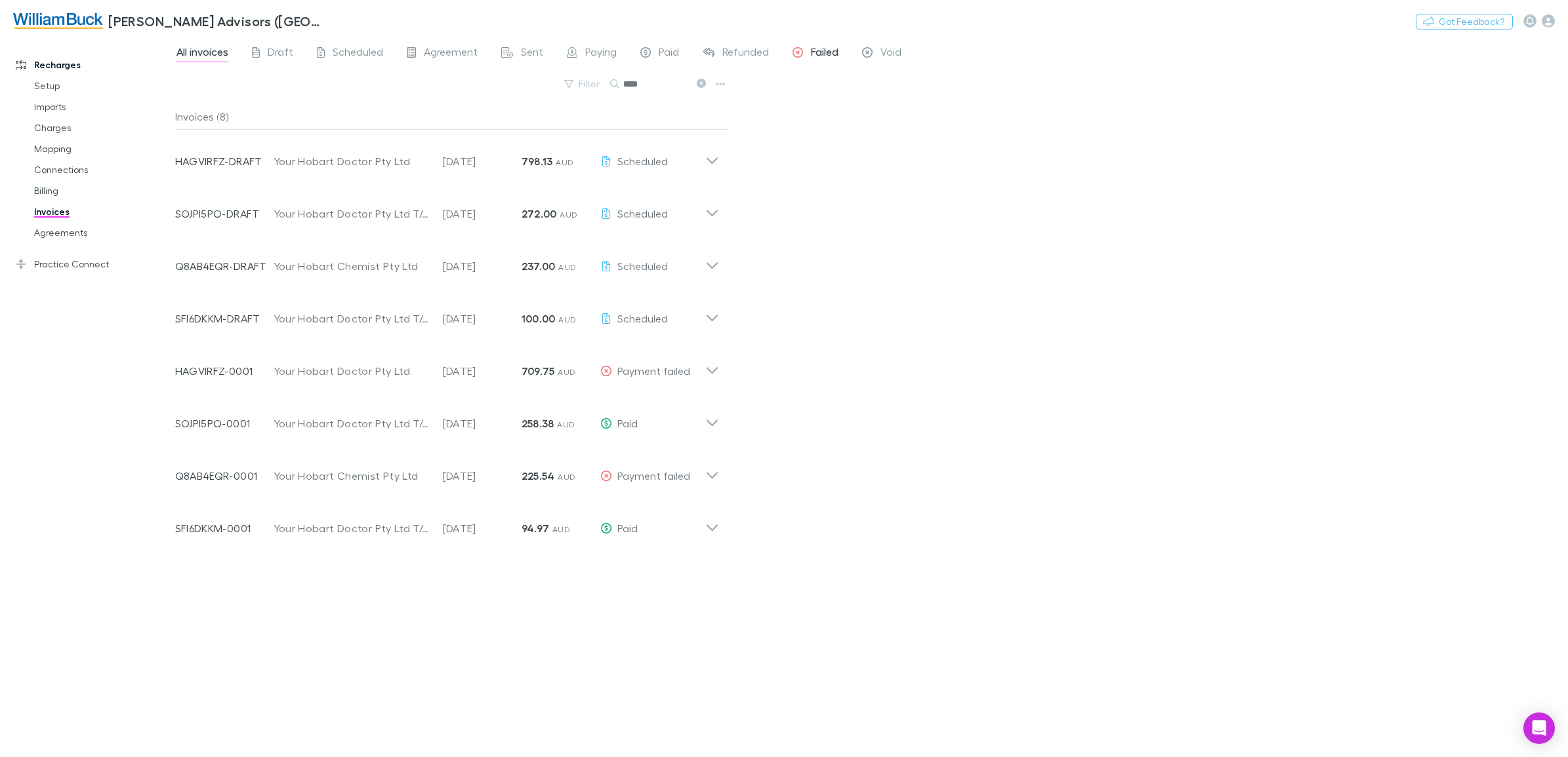
click at [822, 52] on span "Failed" at bounding box center [824, 54] width 28 height 17
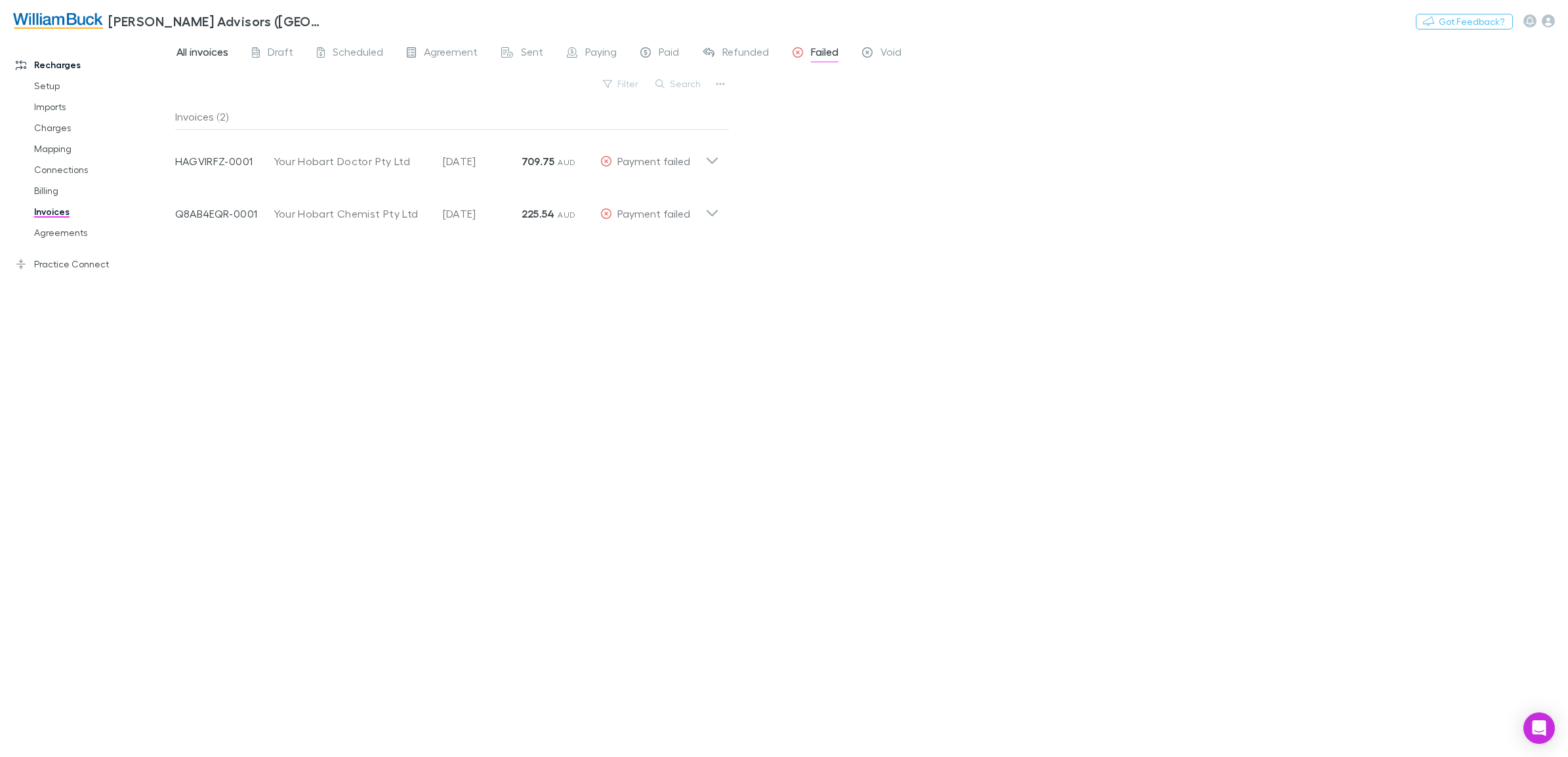
click at [208, 55] on span "All invoices" at bounding box center [203, 54] width 52 height 17
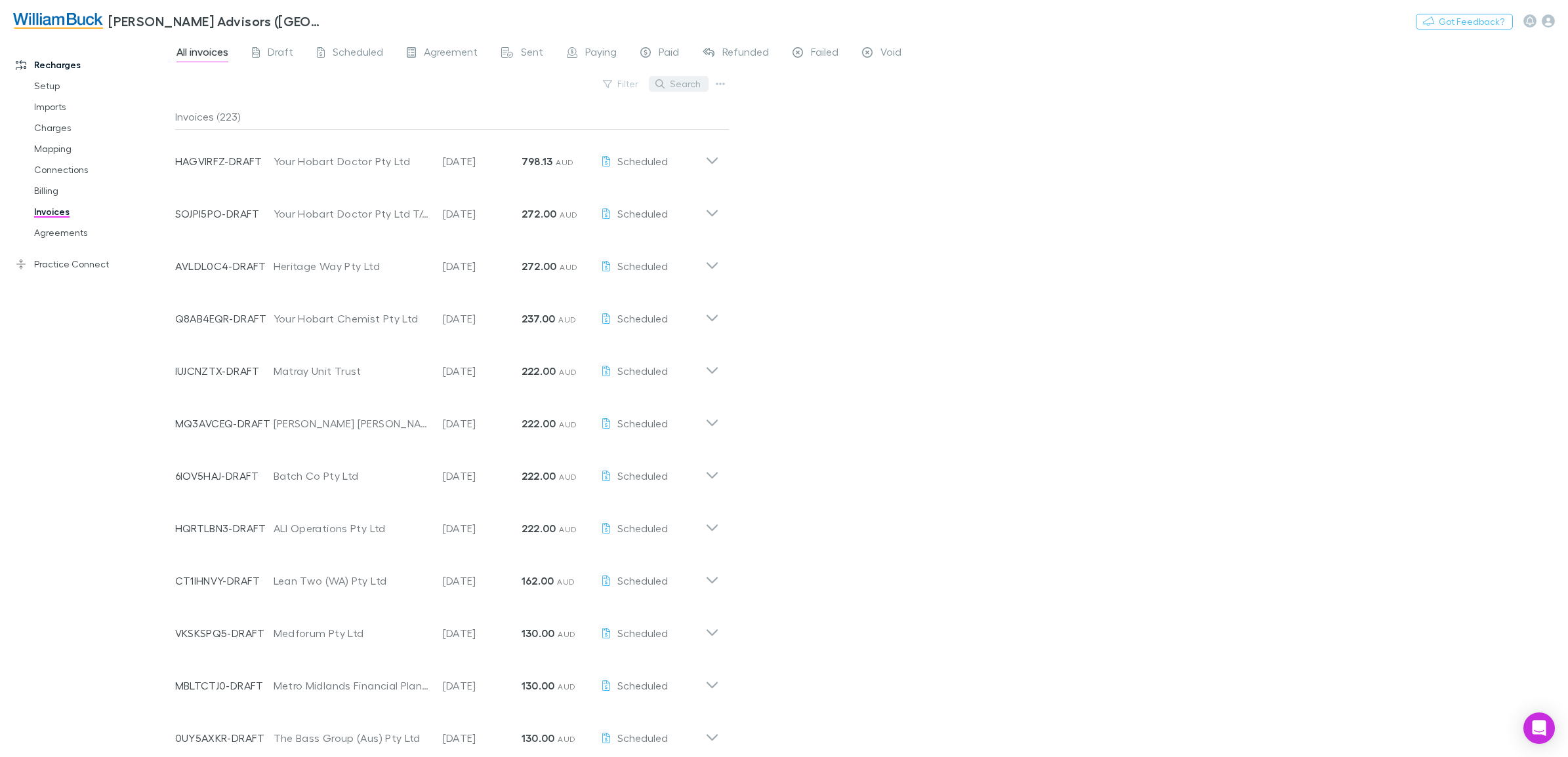
click at [692, 79] on button "Search" at bounding box center [678, 84] width 60 height 16
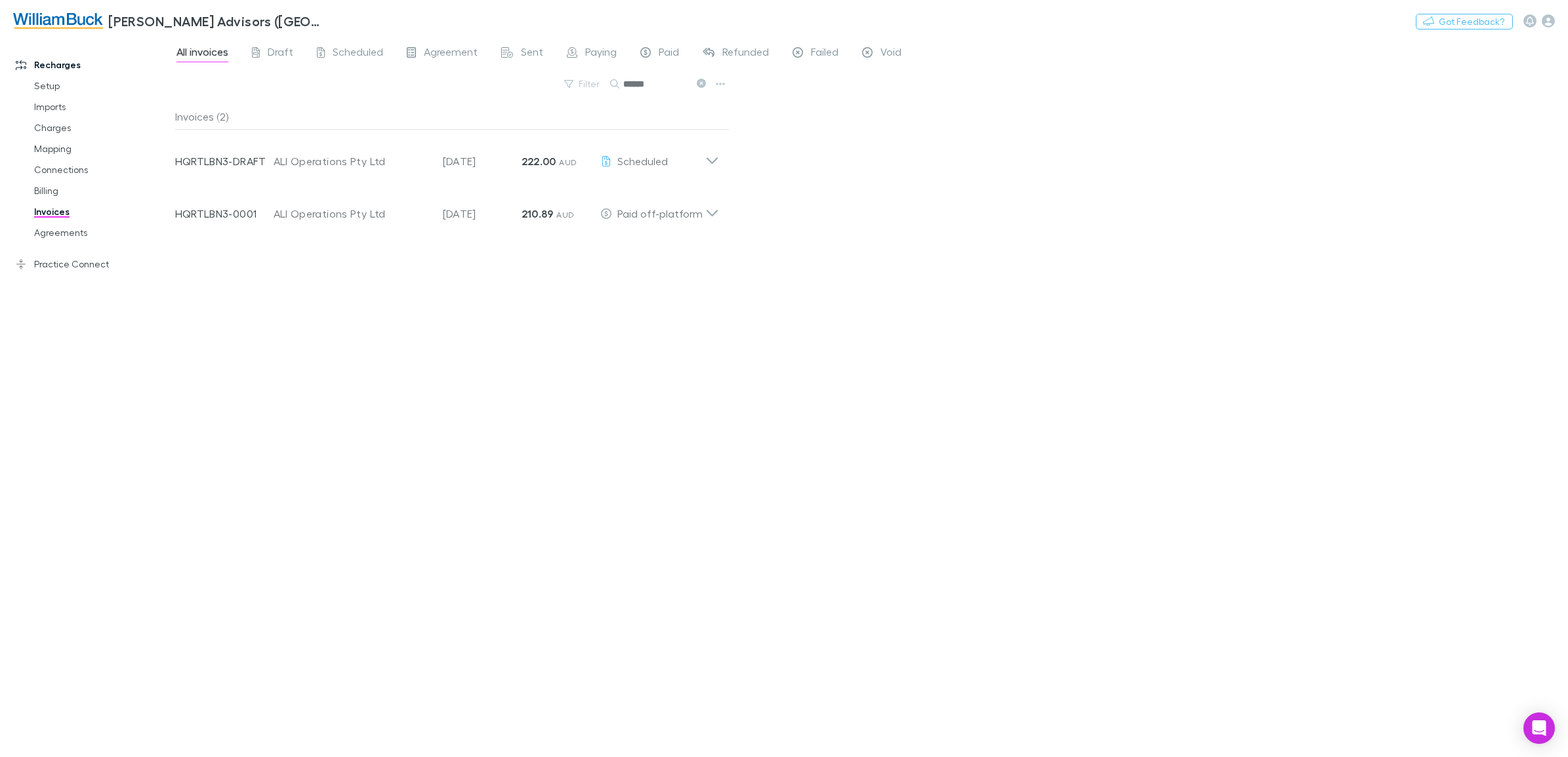
type input "******"
